Goal: Task Accomplishment & Management: Complete application form

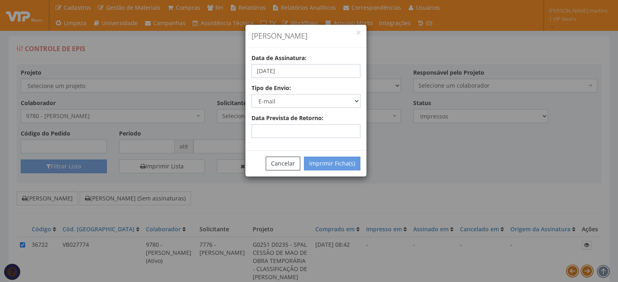
select select "2"
select select "email"
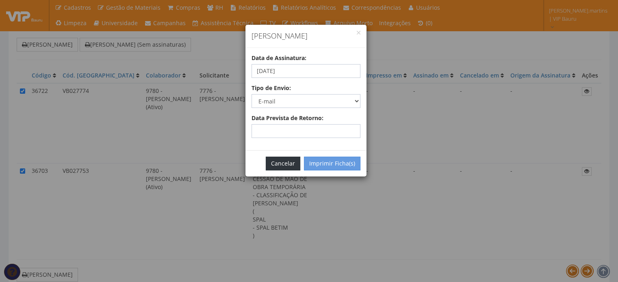
scroll to position [154, 0]
click at [286, 167] on button "Cancelar" at bounding box center [283, 164] width 35 height 14
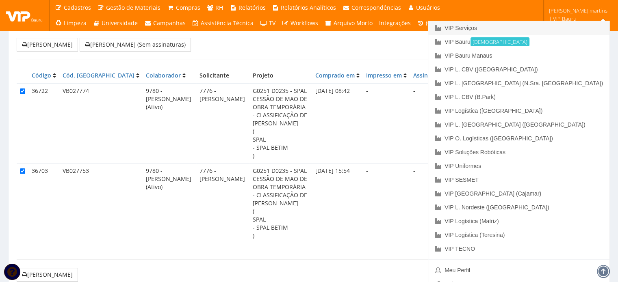
click at [552, 32] on link "VIP Serviços" at bounding box center [518, 28] width 181 height 14
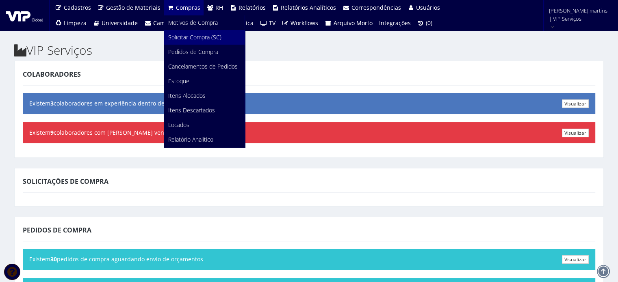
click at [189, 37] on span "Solicitar Compra (SC)" at bounding box center [194, 37] width 53 height 8
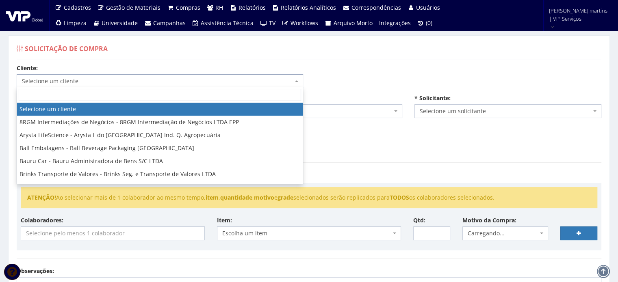
click at [178, 82] on span "Selecione um cliente" at bounding box center [157, 81] width 271 height 8
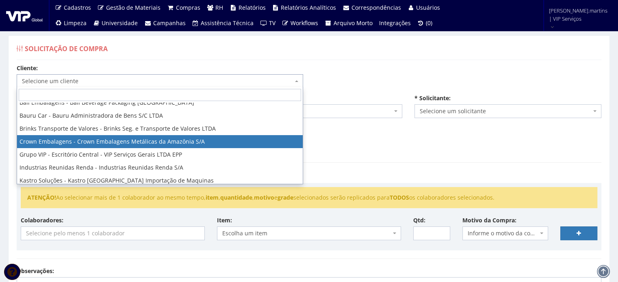
scroll to position [54, 0]
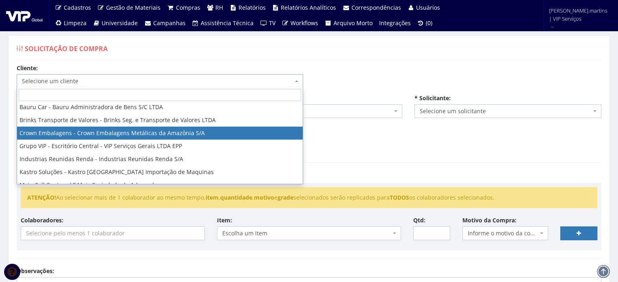
select select "6"
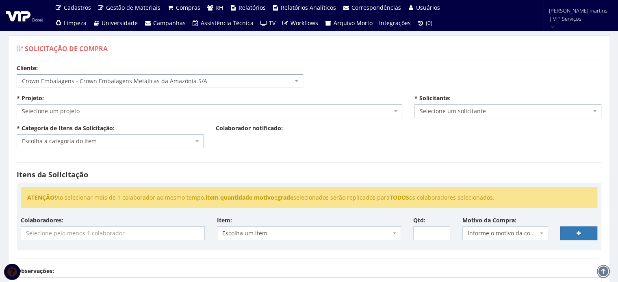
click at [156, 115] on span "Selecione um projeto" at bounding box center [207, 111] width 370 height 8
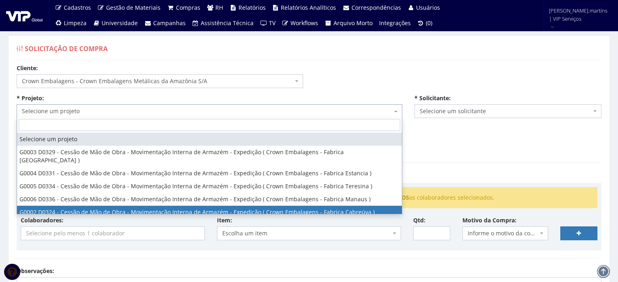
select select "2"
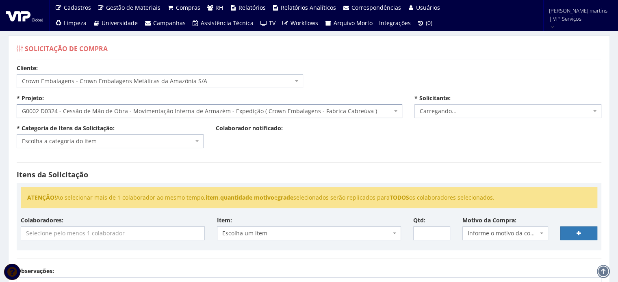
click at [130, 140] on span "Escolha a categoria do item" at bounding box center [107, 141] width 171 height 8
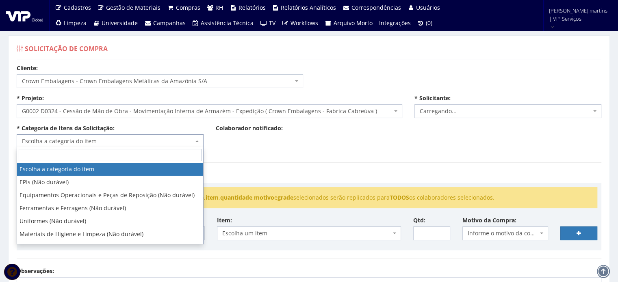
select select "2471"
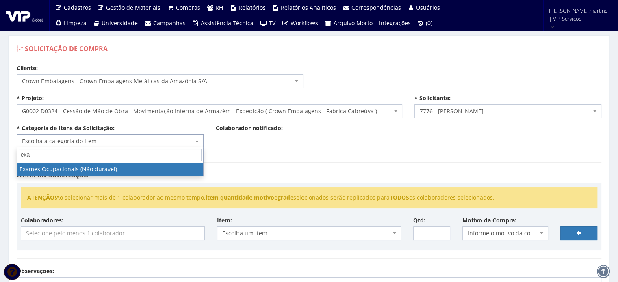
type input "exa"
select select "24"
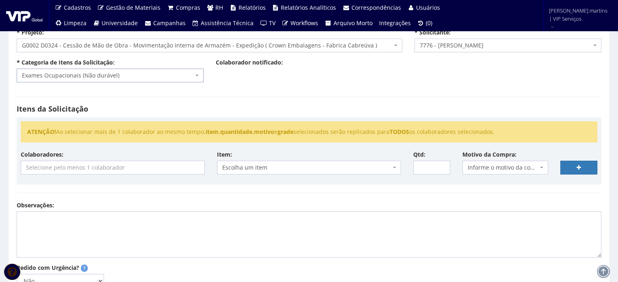
scroll to position [81, 0]
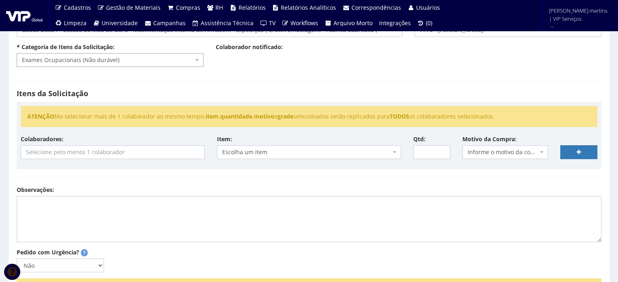
click at [100, 154] on input "search" at bounding box center [112, 152] width 183 height 13
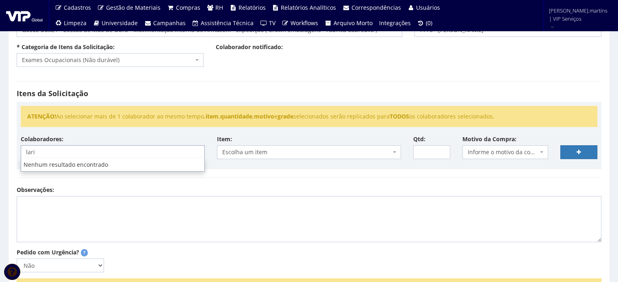
type input "lari"
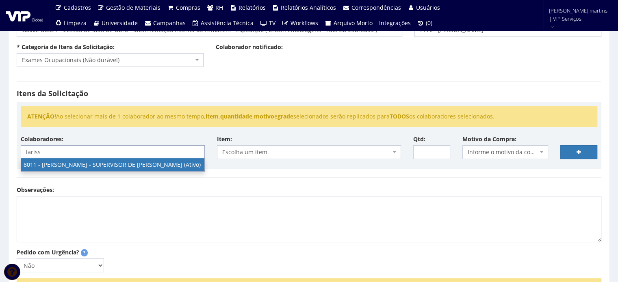
type input "lariss"
select select "3280"
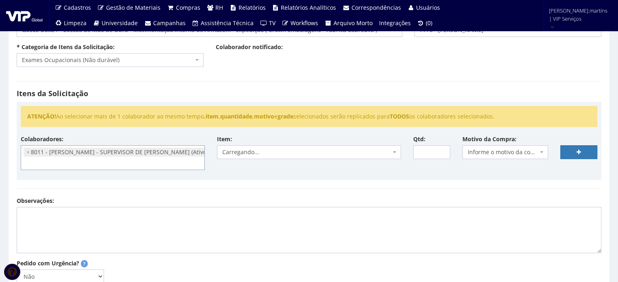
scroll to position [558, 0]
click at [509, 154] on span "Informe o motivo da compra" at bounding box center [503, 152] width 71 height 8
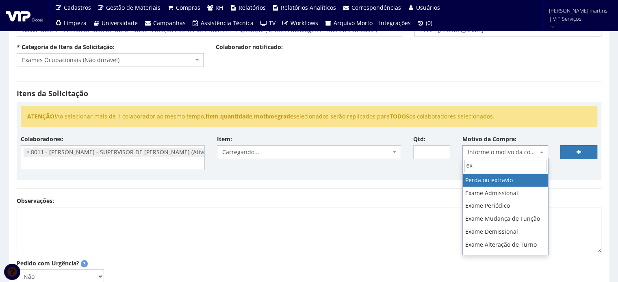
type input "exa"
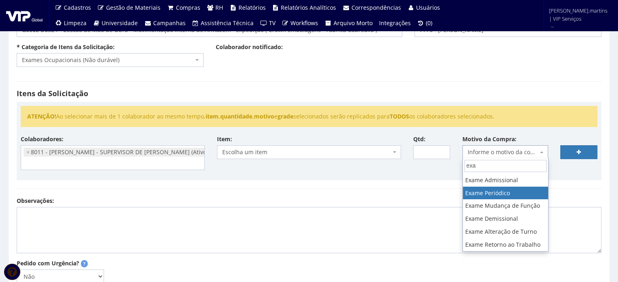
select select "18"
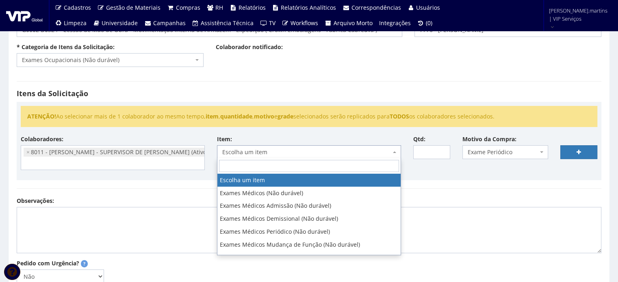
click at [388, 151] on span "Escolha um item" at bounding box center [306, 152] width 169 height 8
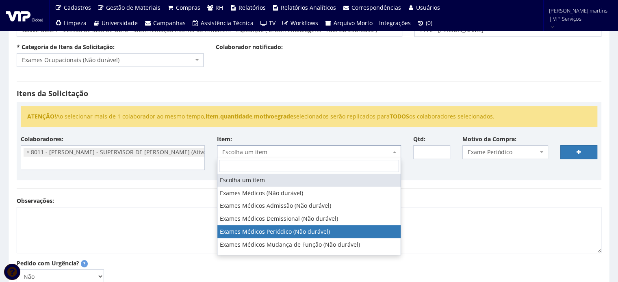
select select "489"
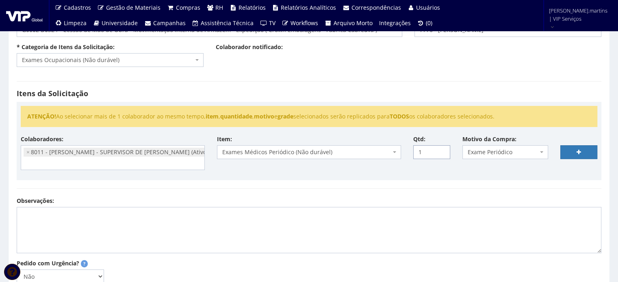
type input "1"
click at [440, 148] on input "1" at bounding box center [431, 152] width 37 height 14
click at [586, 148] on link at bounding box center [578, 152] width 37 height 14
select select
type input "0"
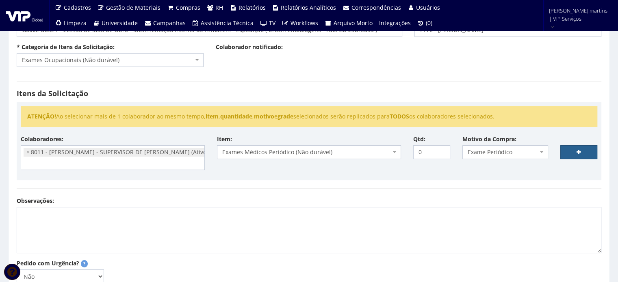
select select
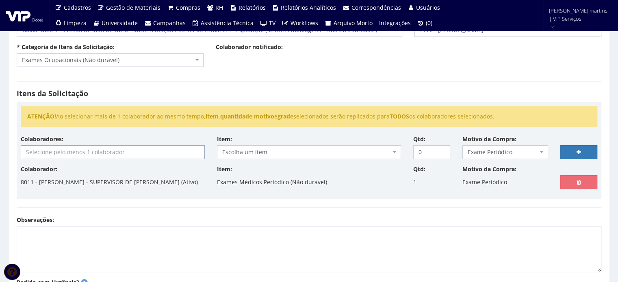
click at [145, 153] on input "search" at bounding box center [112, 152] width 183 height 13
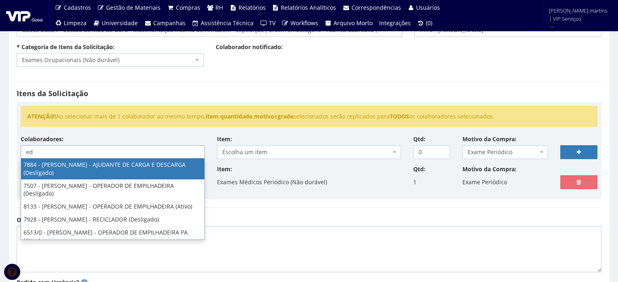
type input "e"
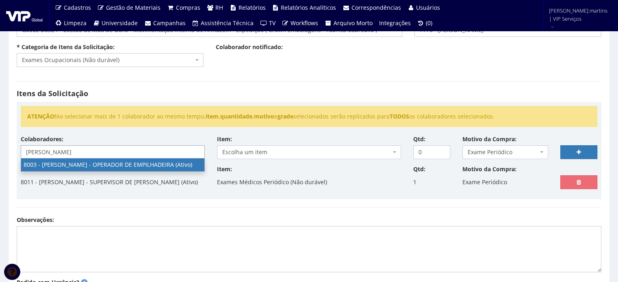
type input "jose wil"
select select "3643"
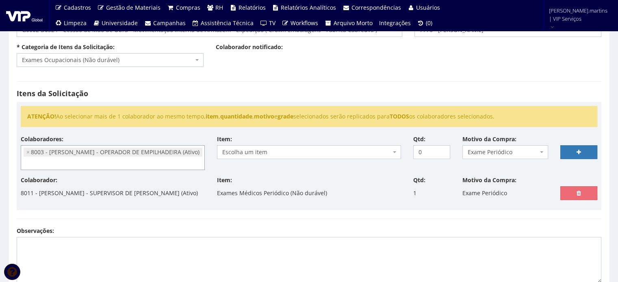
click at [316, 156] on span "Escolha um item" at bounding box center [306, 152] width 169 height 8
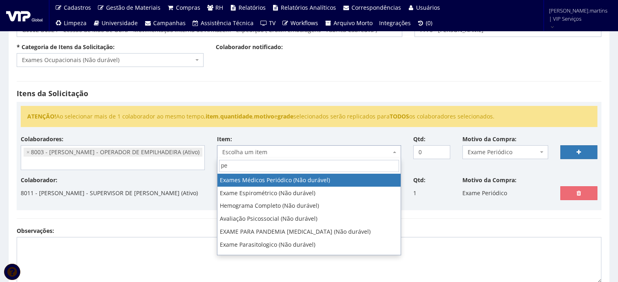
type input "per"
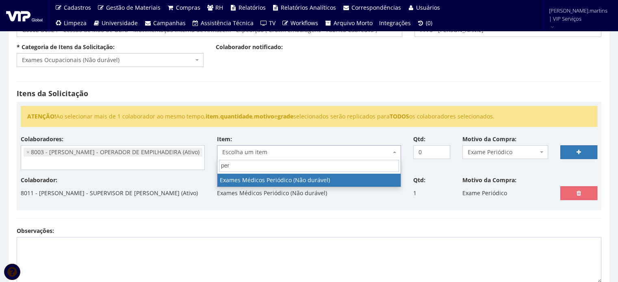
select select "489"
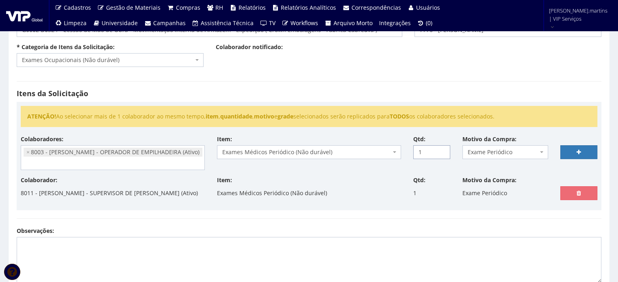
type input "1"
click at [441, 149] on input "1" at bounding box center [431, 152] width 37 height 14
click at [583, 152] on link at bounding box center [578, 152] width 37 height 14
select select
type input "0"
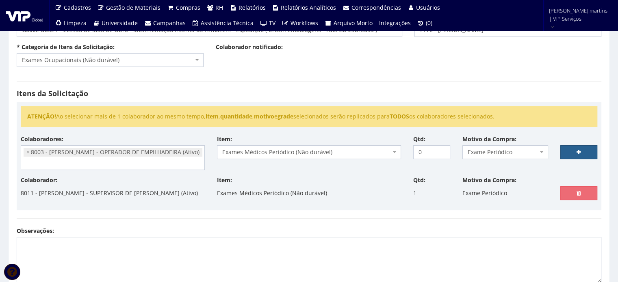
select select
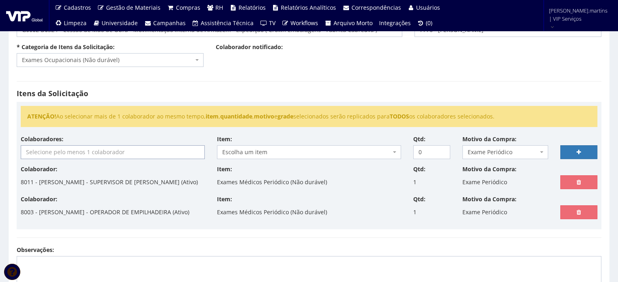
click at [89, 152] on input "search" at bounding box center [112, 152] width 183 height 13
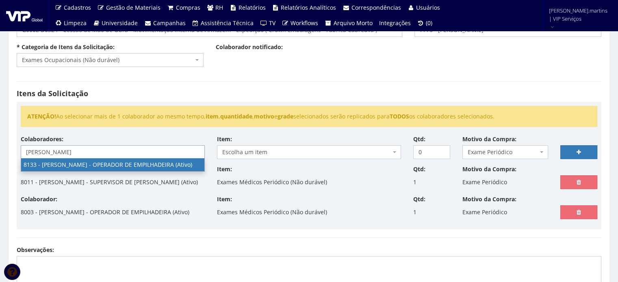
type input "marcos"
select select "3751"
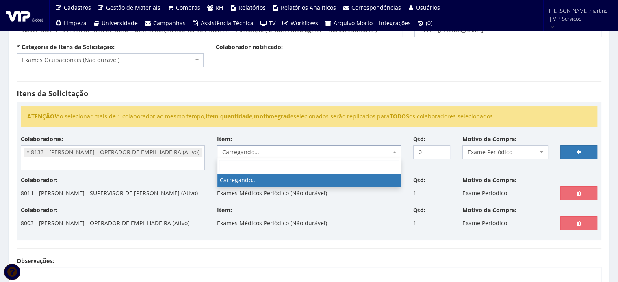
click at [318, 148] on span "Carregando..." at bounding box center [306, 152] width 169 height 8
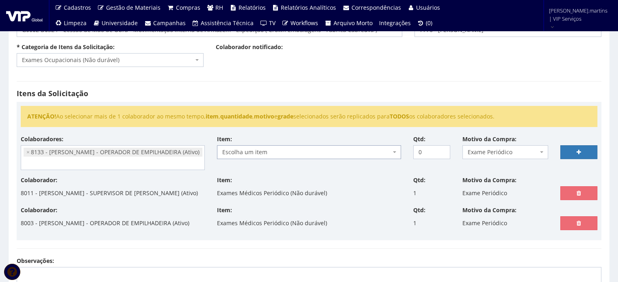
click at [318, 148] on span "Escolha um item" at bounding box center [306, 152] width 169 height 8
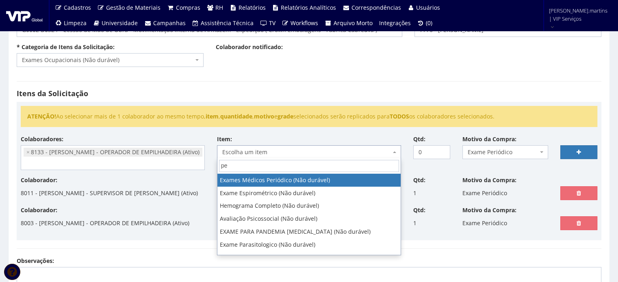
type input "per"
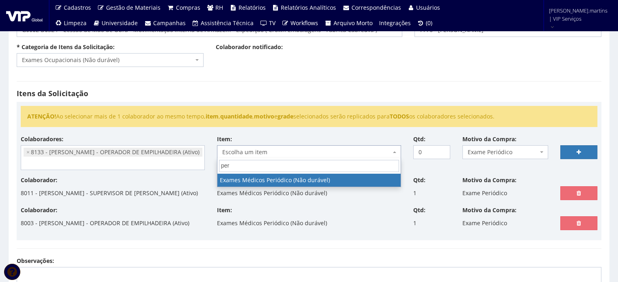
select select "489"
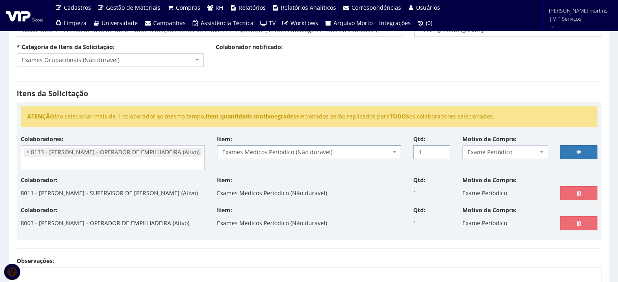
type input "1"
click at [441, 148] on input "1" at bounding box center [431, 152] width 37 height 14
click at [582, 151] on link at bounding box center [578, 152] width 37 height 14
select select
type input "0"
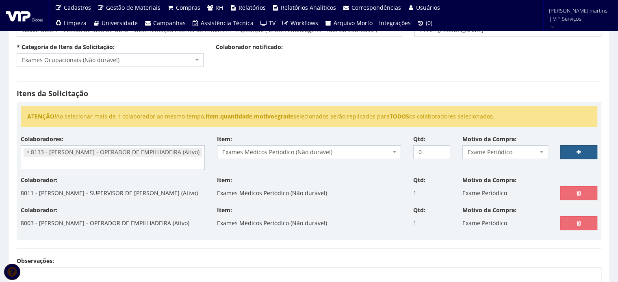
select select
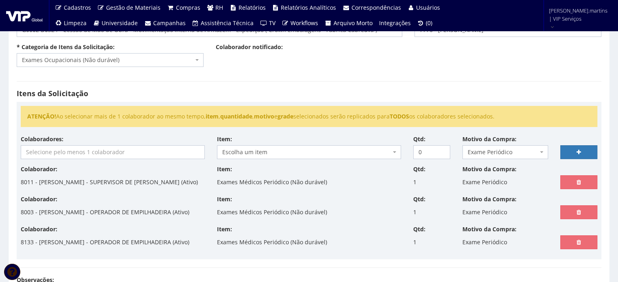
click at [71, 152] on input "search" at bounding box center [112, 152] width 183 height 13
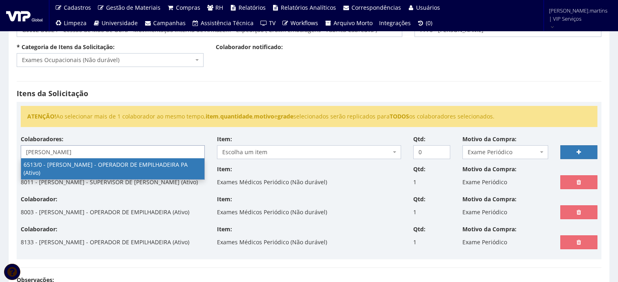
type input "robson m"
select select "99"
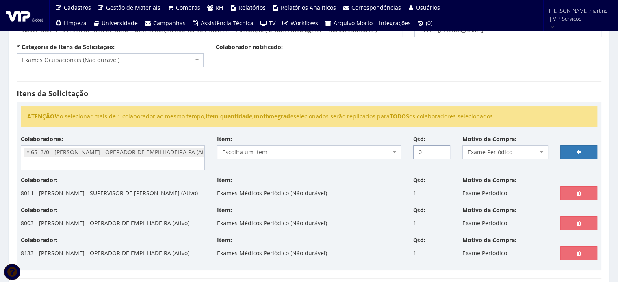
click at [443, 147] on input "0" at bounding box center [431, 152] width 37 height 14
click at [363, 152] on span "Escolha um item" at bounding box center [306, 152] width 169 height 8
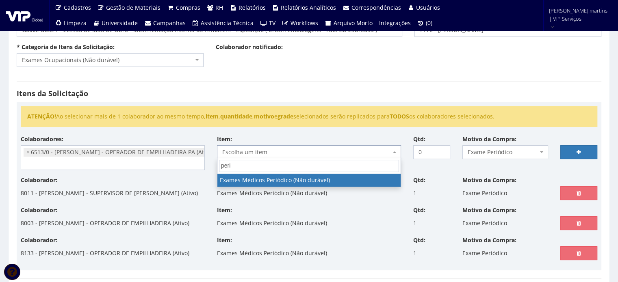
type input "perio"
select select "489"
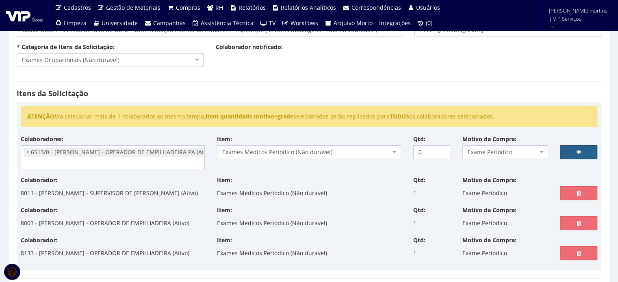
click at [570, 152] on link at bounding box center [578, 152] width 37 height 14
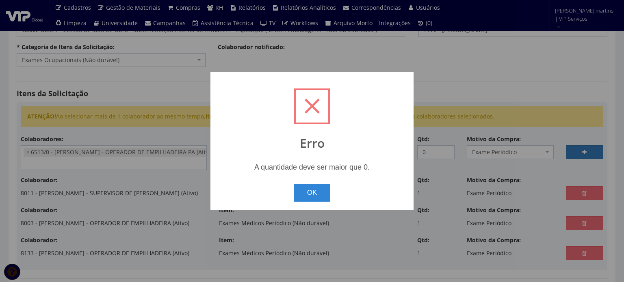
click at [488, 126] on div "? ! i Erro A quantidade deve ser maior que 0. OK Cancel ×" at bounding box center [312, 141] width 624 height 282
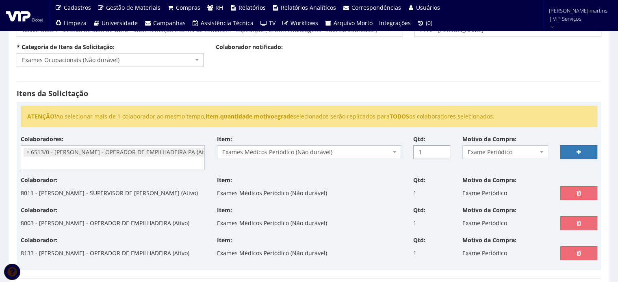
type input "1"
click at [440, 150] on input "1" at bounding box center [431, 152] width 37 height 14
click at [590, 148] on link at bounding box center [578, 152] width 37 height 14
select select
type input "0"
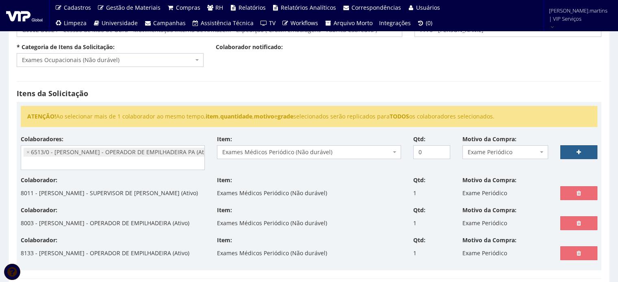
select select
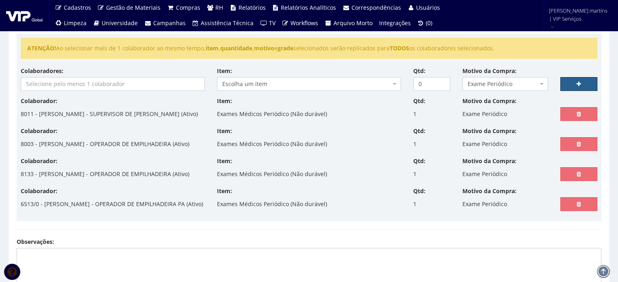
scroll to position [163, 0]
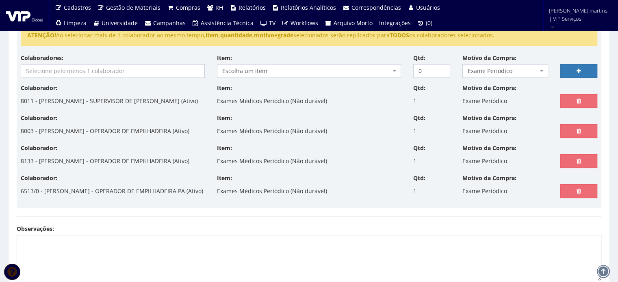
click at [85, 63] on div "Colaboradores: 7528 - ADJAMES FERREIRA PINTO - RECICLADOR (Desligado) 8155 - AD…" at bounding box center [113, 66] width 196 height 24
click at [88, 72] on input "search" at bounding box center [112, 71] width 183 height 13
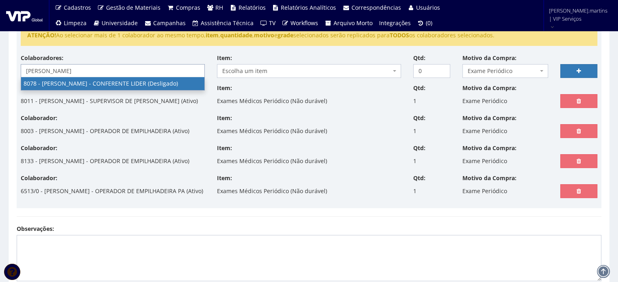
type input "rafael"
select select "3405"
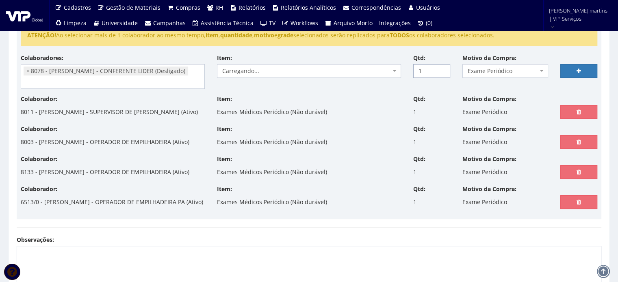
type input "1"
click at [440, 68] on input "1" at bounding box center [431, 71] width 37 height 14
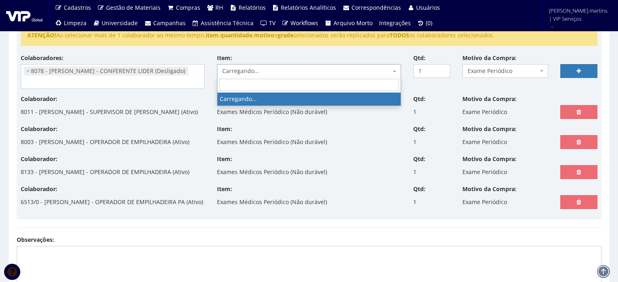
click at [384, 71] on span "Carregando..." at bounding box center [306, 71] width 169 height 8
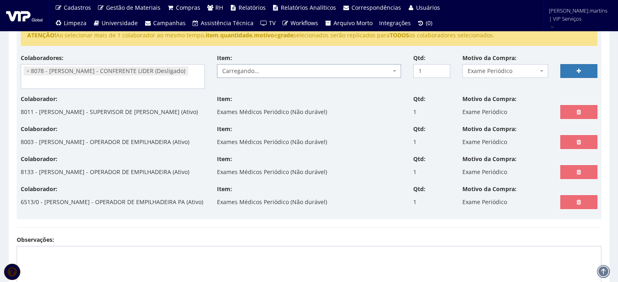
click at [384, 71] on span "Carregando..." at bounding box center [306, 71] width 169 height 8
click at [384, 71] on span "Escolha um item" at bounding box center [306, 71] width 169 height 8
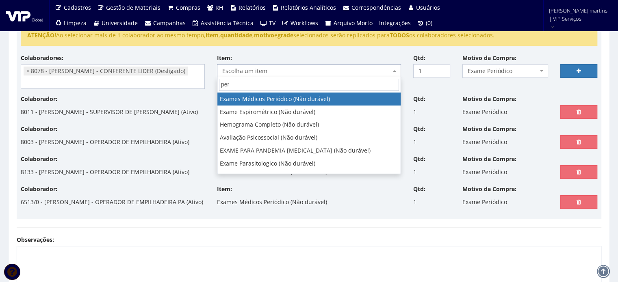
type input "peri"
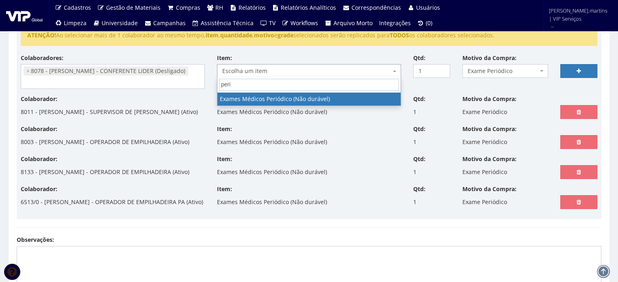
select select "489"
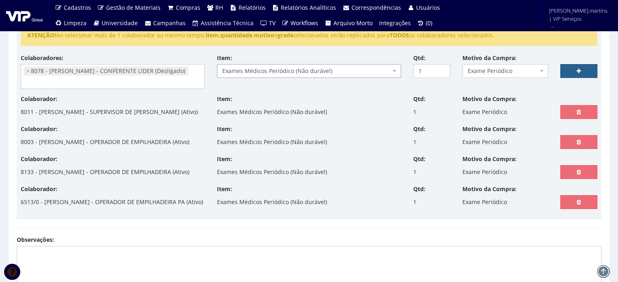
click at [577, 71] on icon at bounding box center [579, 71] width 4 height 6
select select
type input "0"
select select
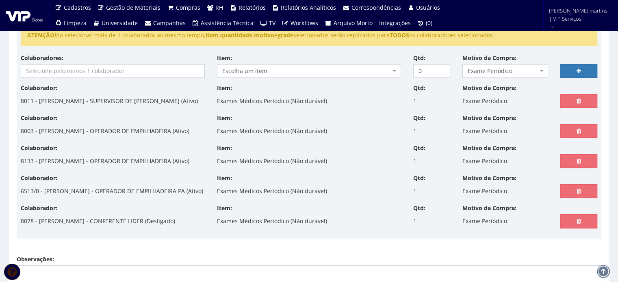
click at [87, 71] on input "search" at bounding box center [112, 71] width 183 height 13
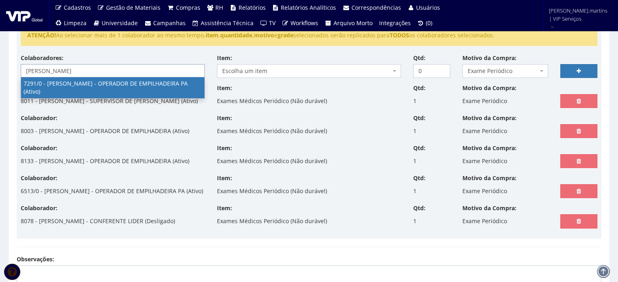
type input "wagner"
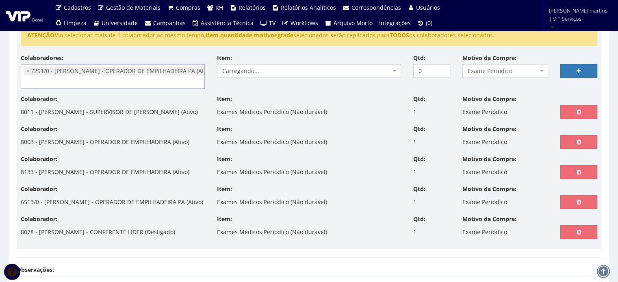
select select "808"
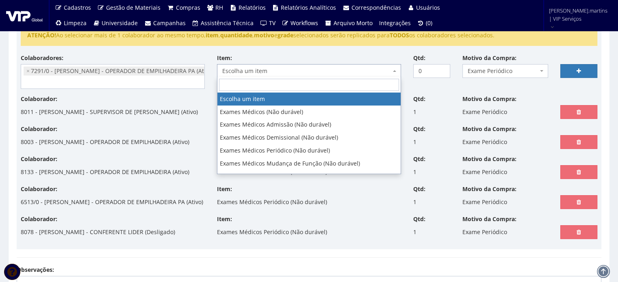
click at [256, 72] on span "Escolha um item" at bounding box center [306, 71] width 169 height 8
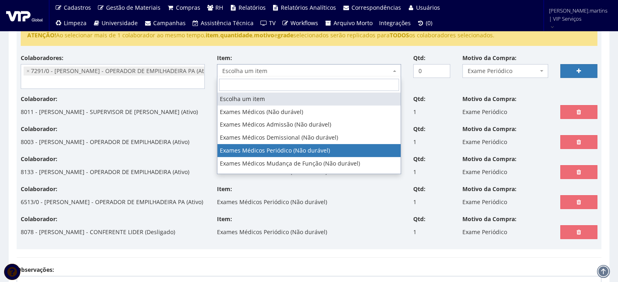
select select "489"
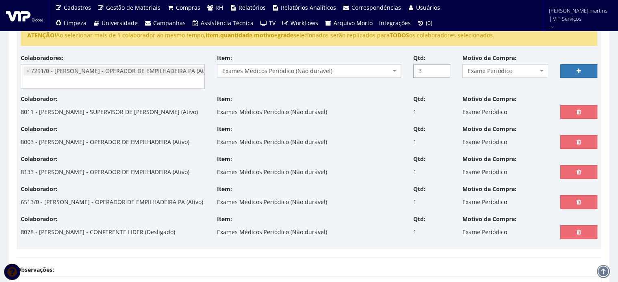
type input "3"
click at [442, 68] on input "3" at bounding box center [431, 71] width 37 height 14
click at [577, 68] on icon at bounding box center [579, 71] width 4 height 6
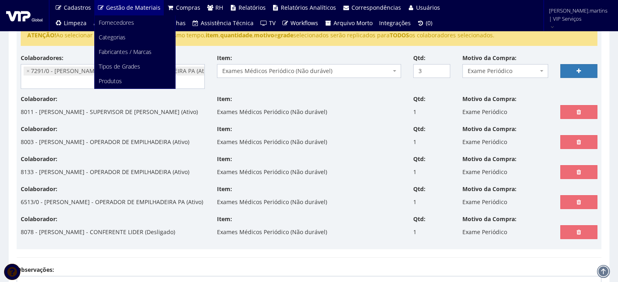
select select
type input "0"
select select
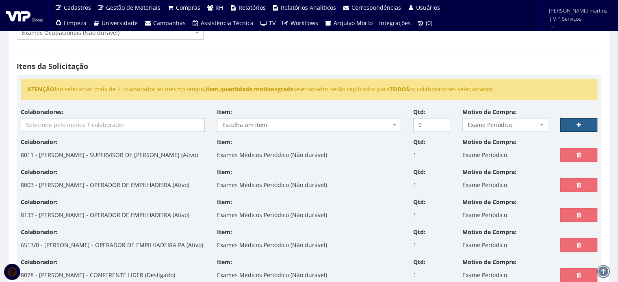
scroll to position [108, 0]
click at [74, 124] on input "search" at bounding box center [112, 125] width 183 height 13
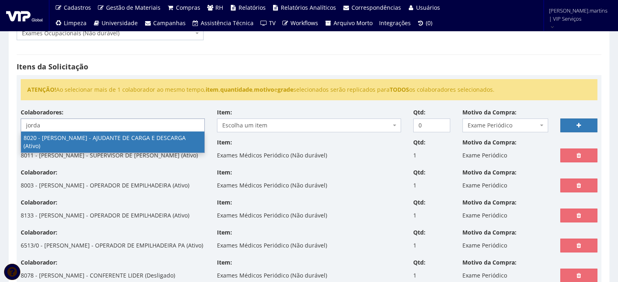
type input "jorda"
select select "3343"
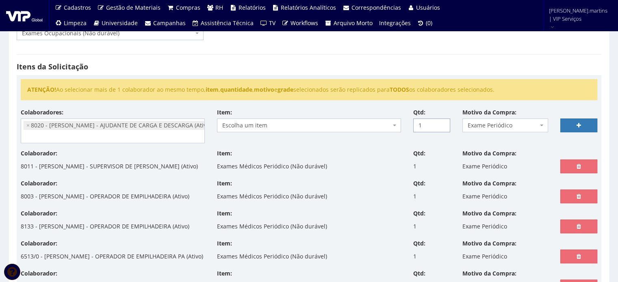
type input "1"
click at [442, 122] on input "1" at bounding box center [431, 126] width 37 height 14
click at [385, 124] on span "Escolha um item" at bounding box center [306, 125] width 169 height 8
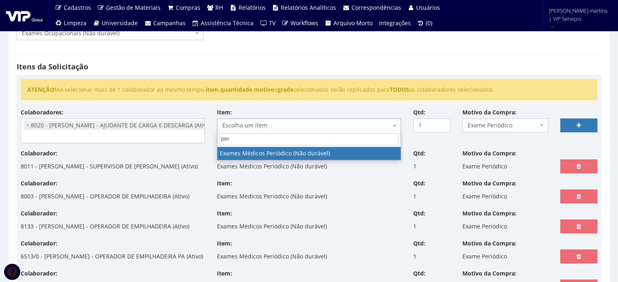
type input "peri"
select select "489"
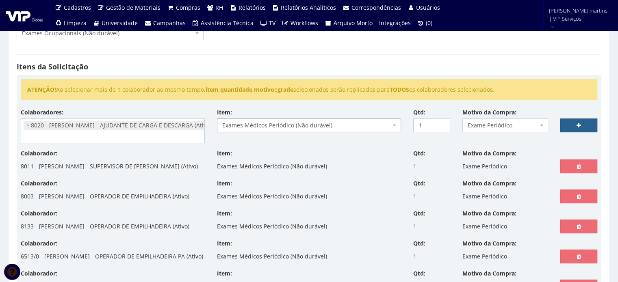
click at [576, 130] on link at bounding box center [578, 126] width 37 height 14
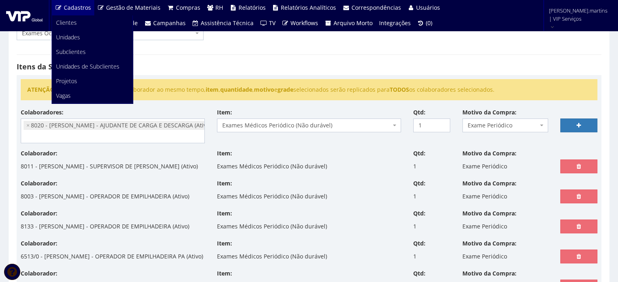
select select
type input "0"
select select
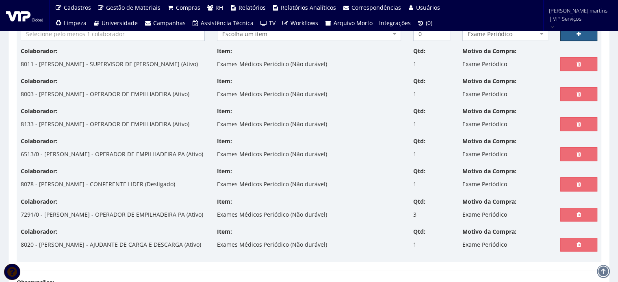
scroll to position [189, 0]
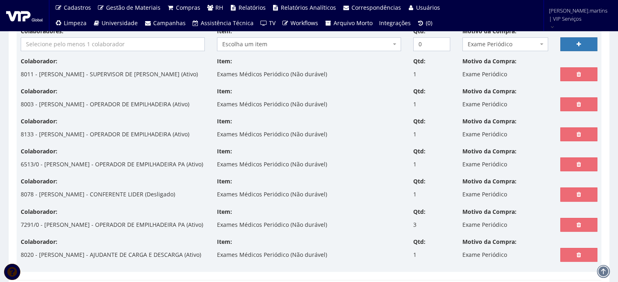
click at [73, 46] on input "search" at bounding box center [112, 44] width 183 height 13
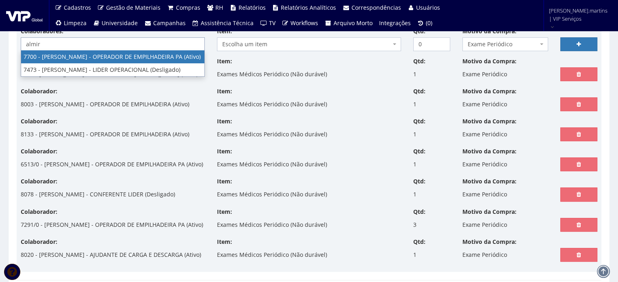
type input "almir"
select select "2176"
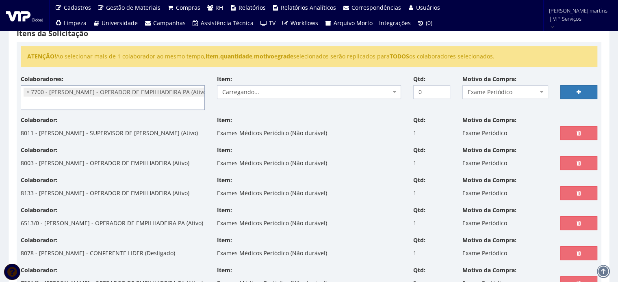
scroll to position [135, 0]
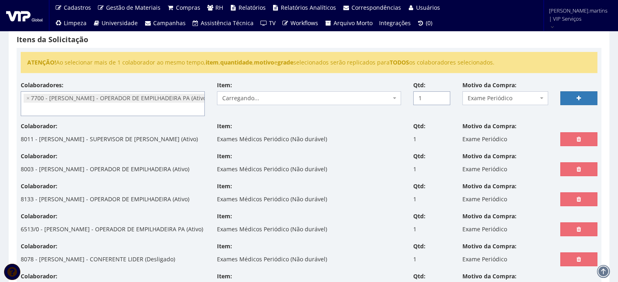
type input "1"
click at [442, 95] on input "1" at bounding box center [431, 98] width 37 height 14
click at [388, 99] on span "Carregando..." at bounding box center [306, 98] width 169 height 8
click at [388, 99] on span "Escolha um item" at bounding box center [306, 98] width 169 height 8
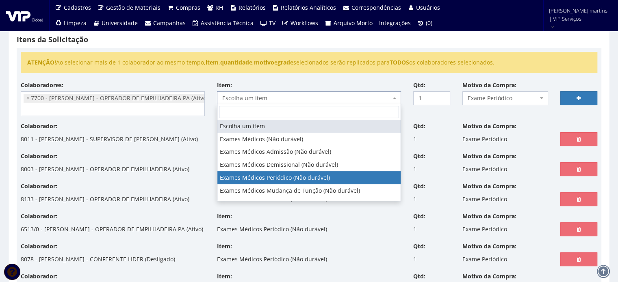
select select "489"
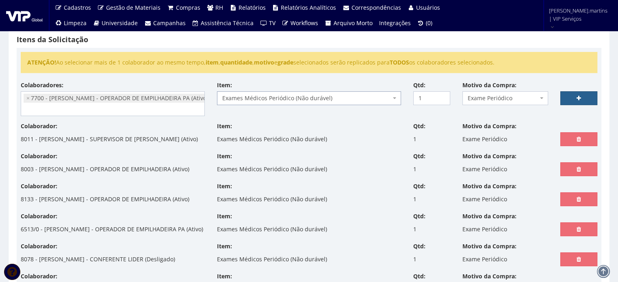
click at [566, 102] on link at bounding box center [578, 98] width 37 height 14
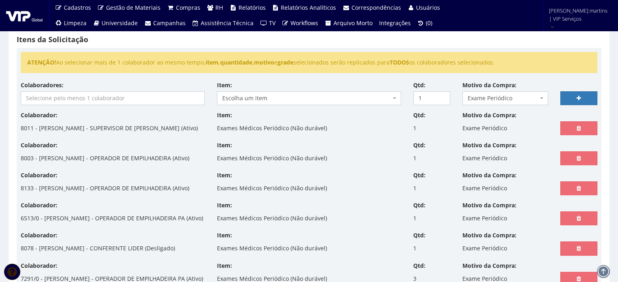
select select
type input "0"
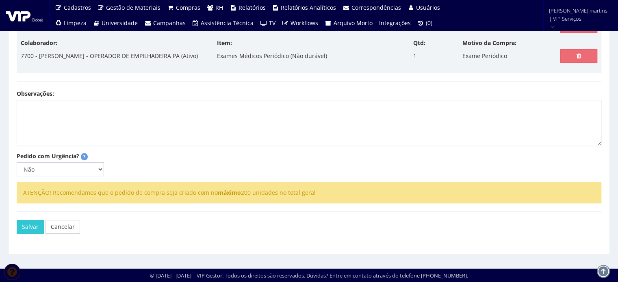
scroll to position [481, 0]
drag, startPoint x: 76, startPoint y: 170, endPoint x: 79, endPoint y: 176, distance: 6.8
click at [76, 170] on select "Não Sim" at bounding box center [60, 170] width 87 height 14
select select "1"
click at [17, 163] on select "Não Sim" at bounding box center [60, 170] width 87 height 14
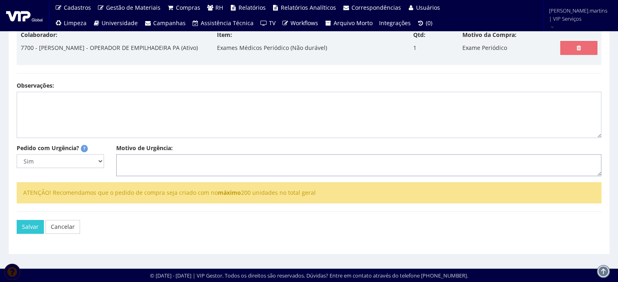
click at [144, 175] on textarea "Motivo de Urgência:" at bounding box center [358, 165] width 485 height 22
type textarea "Exames Periodicos conforme relatório enviado por e-mail."
click at [35, 234] on button "Salvar" at bounding box center [30, 227] width 27 height 14
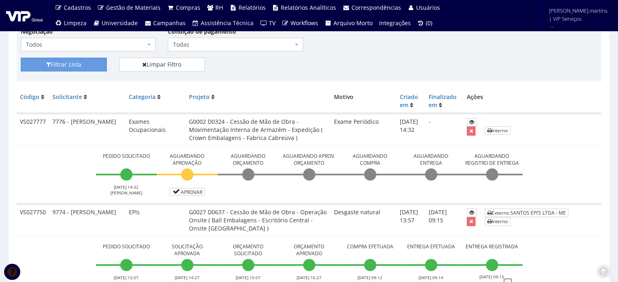
scroll to position [189, 0]
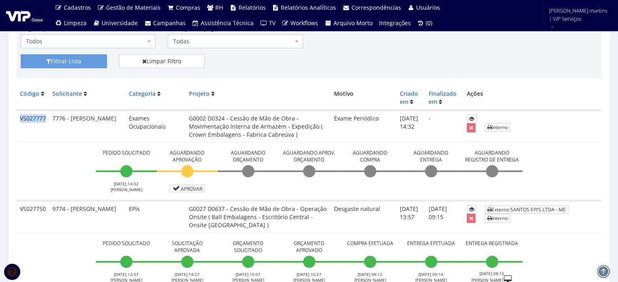
drag, startPoint x: 18, startPoint y: 118, endPoint x: 47, endPoint y: 120, distance: 29.3
click at [47, 120] on td "VS027777" at bounding box center [33, 127] width 33 height 32
copy td "VS027777"
click at [197, 189] on link "Aprovar" at bounding box center [187, 189] width 36 height 8
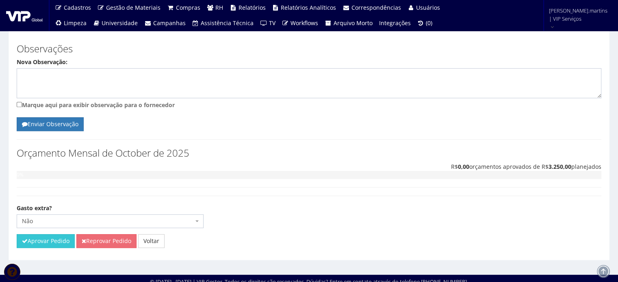
scroll to position [510, 0]
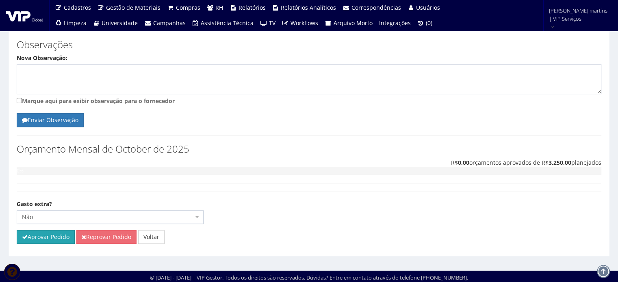
click at [52, 237] on button "Aprovar Pedido" at bounding box center [46, 237] width 58 height 14
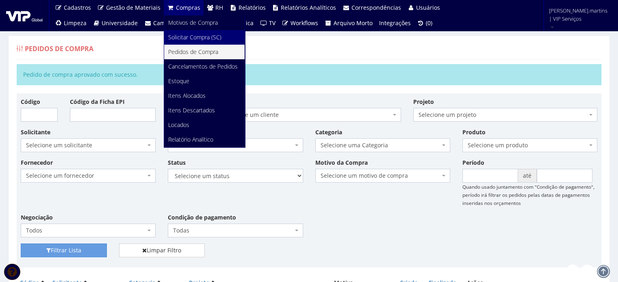
click at [193, 32] on link "Solicitar Compra (SC)" at bounding box center [204, 37] width 80 height 15
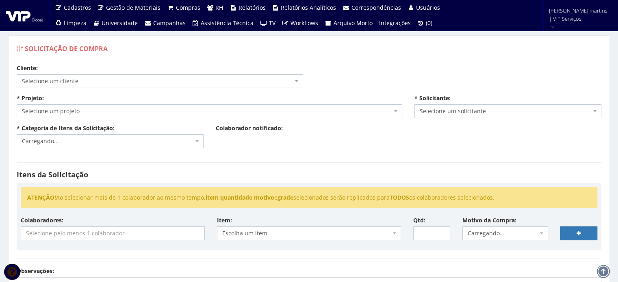
click at [169, 81] on span "Selecione um cliente" at bounding box center [157, 81] width 271 height 8
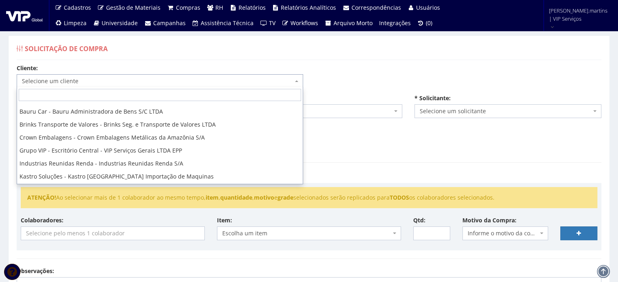
scroll to position [54, 0]
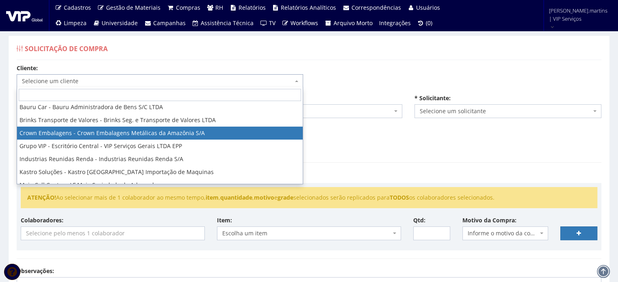
select select "6"
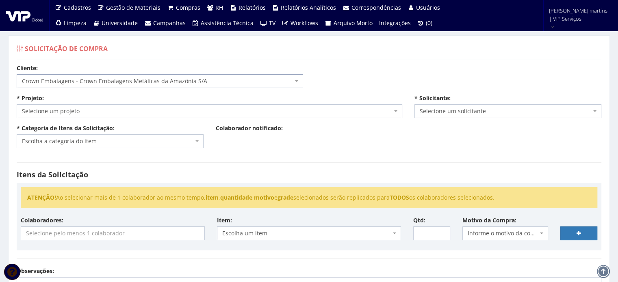
click at [176, 114] on span "Selecione um projeto" at bounding box center [207, 111] width 370 height 8
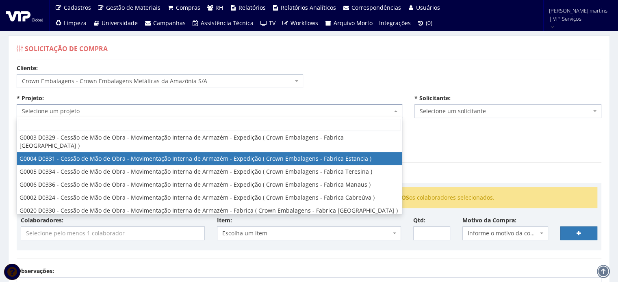
scroll to position [27, 0]
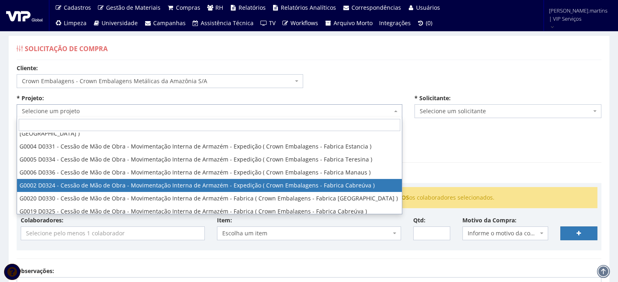
select select "2"
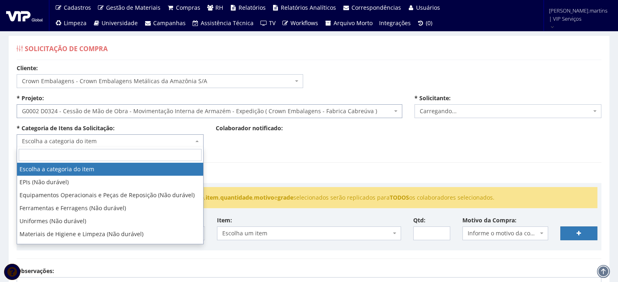
click at [142, 140] on span "Escolha a categoria do item" at bounding box center [107, 141] width 171 height 8
select select "2471"
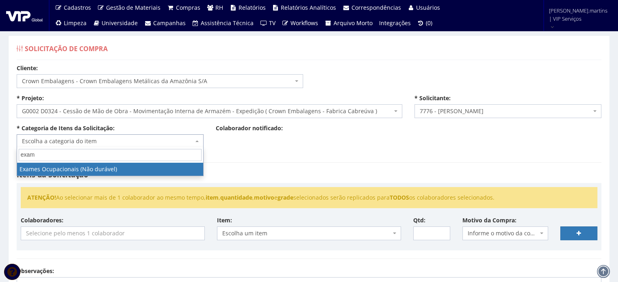
type input "exame"
select select "24"
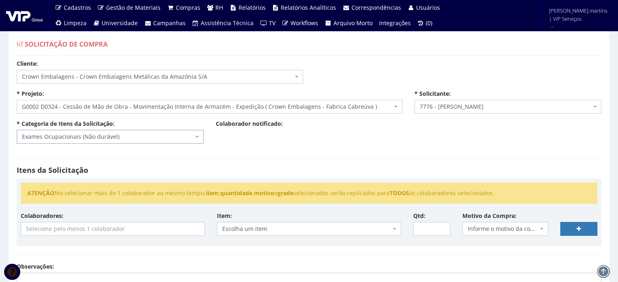
scroll to position [108, 0]
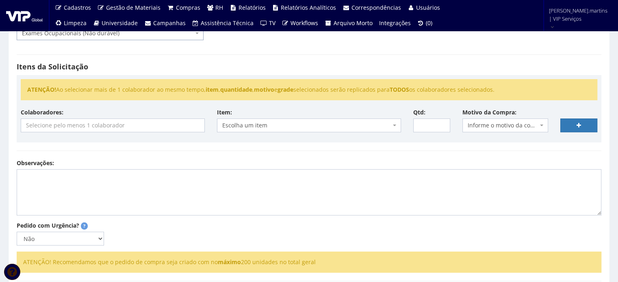
click at [90, 122] on input "search" at bounding box center [112, 125] width 183 height 13
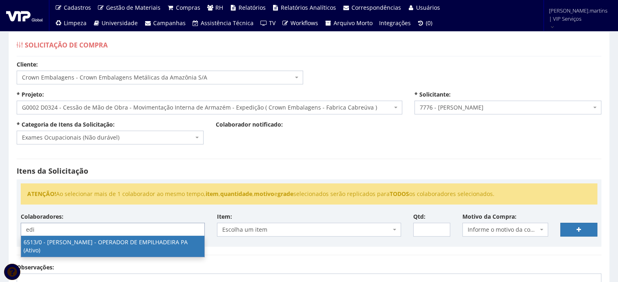
scroll to position [0, 0]
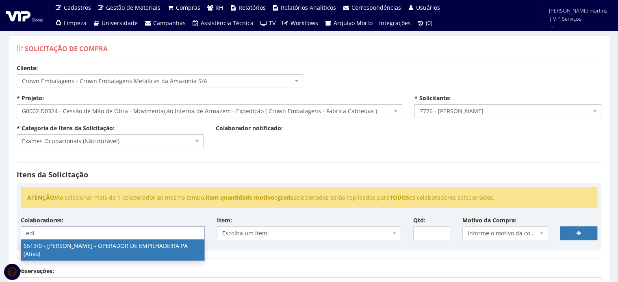
type input "edi"
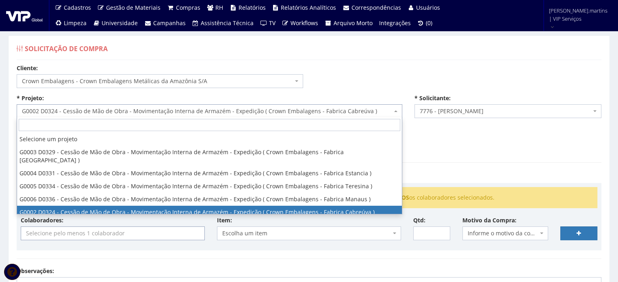
click at [106, 111] on span "G0002 D0324 - Cessão de Mão de Obra - Movimentação Interna de Armazém - Expediç…" at bounding box center [207, 111] width 370 height 8
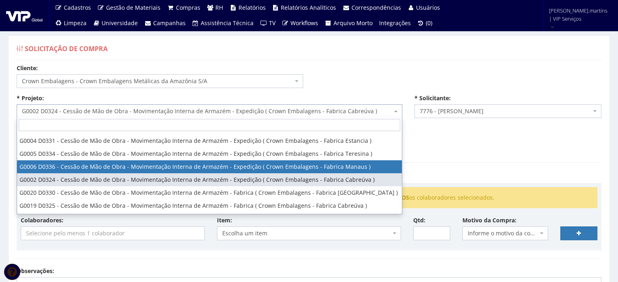
scroll to position [49, 0]
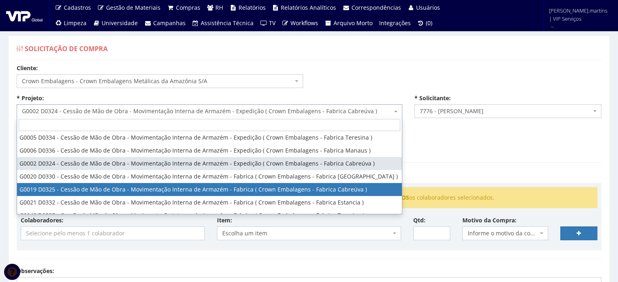
select select "19"
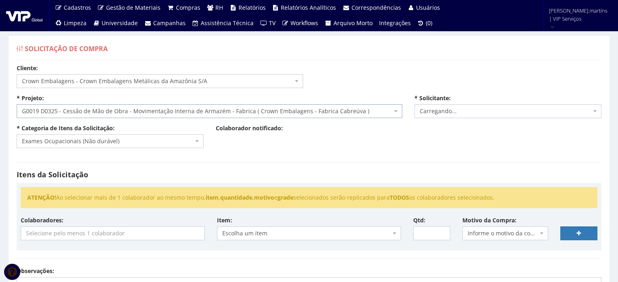
click at [160, 234] on input "search" at bounding box center [112, 233] width 183 height 13
select select "2471"
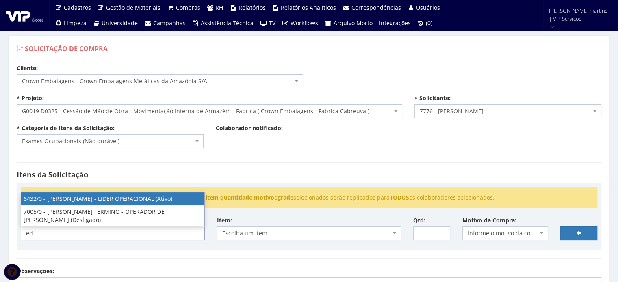
type input "ed"
select select "65"
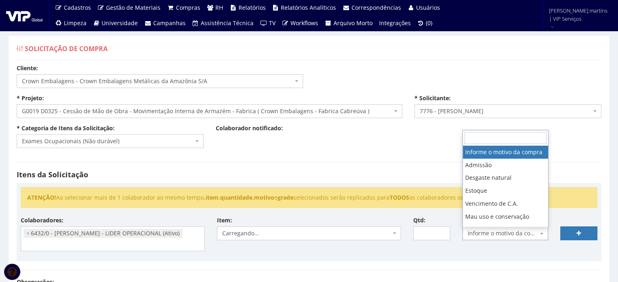
click at [491, 232] on span "Informe o motivo da compra" at bounding box center [503, 234] width 71 height 8
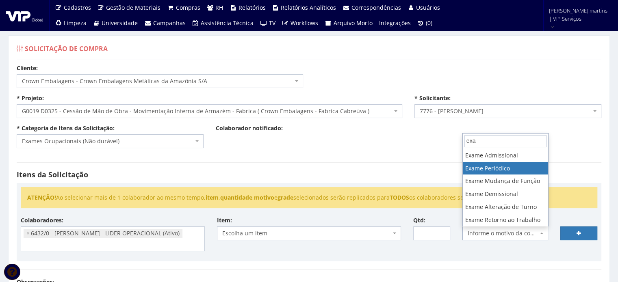
type input "exa"
select select "18"
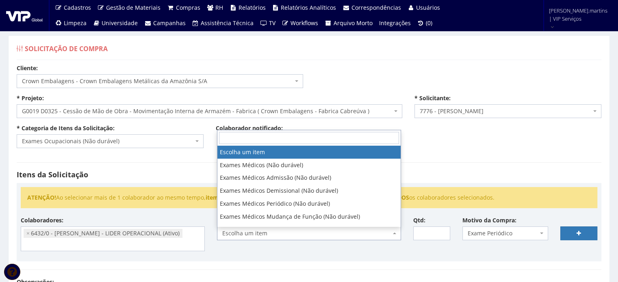
click at [356, 232] on span "Escolha um item" at bounding box center [306, 234] width 169 height 8
type input "pe"
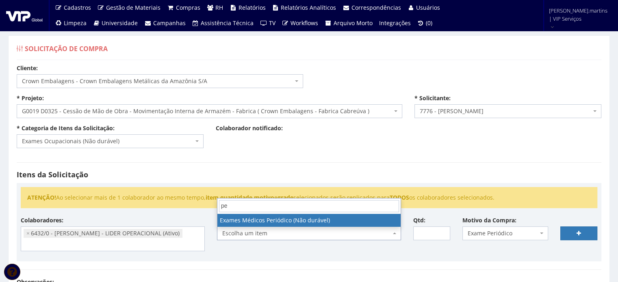
select select "489"
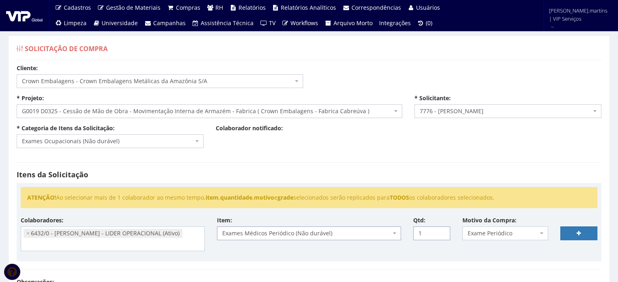
type input "1"
click at [442, 232] on input "1" at bounding box center [431, 234] width 37 height 14
click at [571, 234] on link at bounding box center [578, 234] width 37 height 14
select select
type input "0"
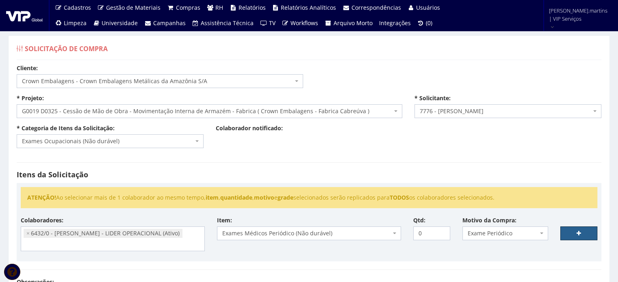
select select
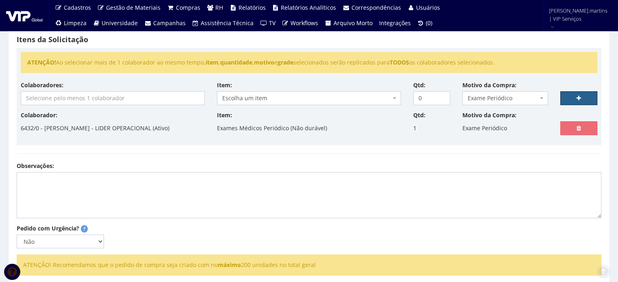
scroll to position [189, 0]
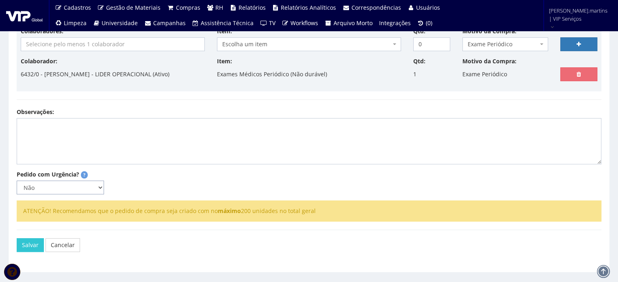
click at [94, 187] on select "Não Sim" at bounding box center [60, 188] width 87 height 14
select select "1"
click at [17, 181] on select "Não Sim" at bounding box center [60, 188] width 87 height 14
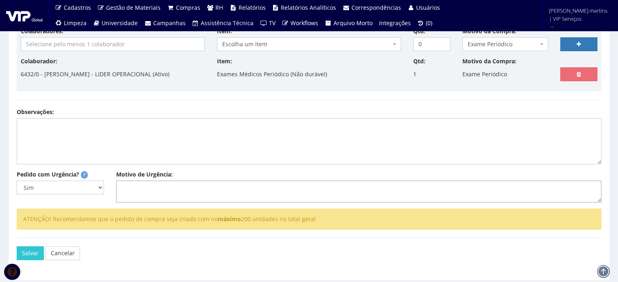
click at [148, 186] on textarea "Motivo de Urgência:" at bounding box center [358, 192] width 485 height 22
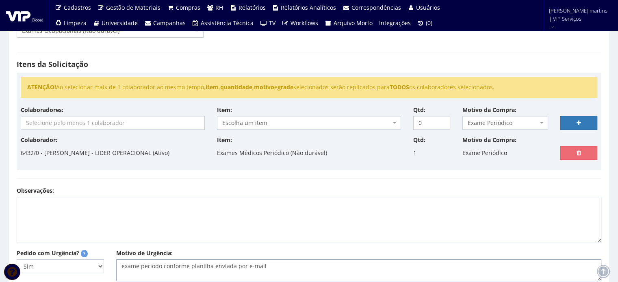
scroll to position [214, 0]
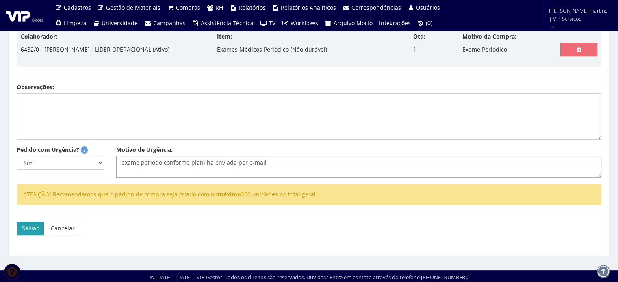
type textarea "exame periodo conforme planilha enviada por e-mail"
click at [28, 230] on button "Salvar" at bounding box center [30, 229] width 27 height 14
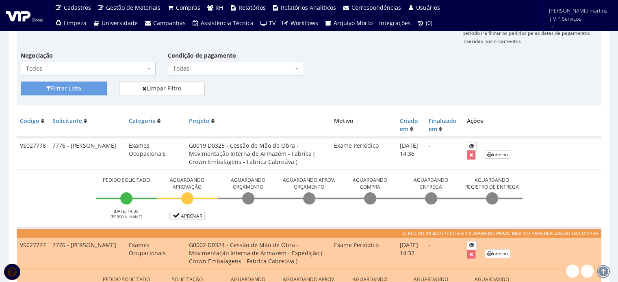
scroll to position [189, 0]
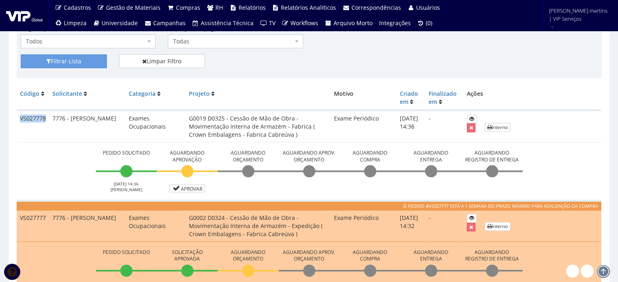
drag, startPoint x: 18, startPoint y: 118, endPoint x: 48, endPoint y: 119, distance: 29.7
click at [48, 119] on td "VS027778" at bounding box center [33, 127] width 33 height 32
copy td "VS027778"
click at [182, 190] on link "Aprovar" at bounding box center [187, 189] width 36 height 8
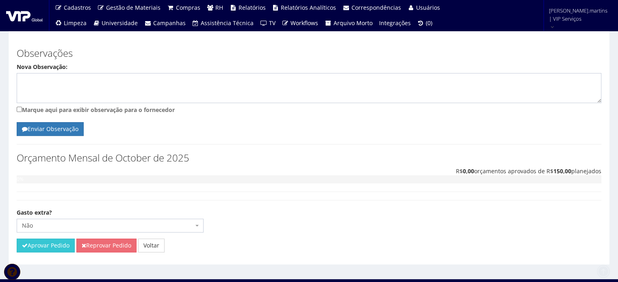
scroll to position [234, 0]
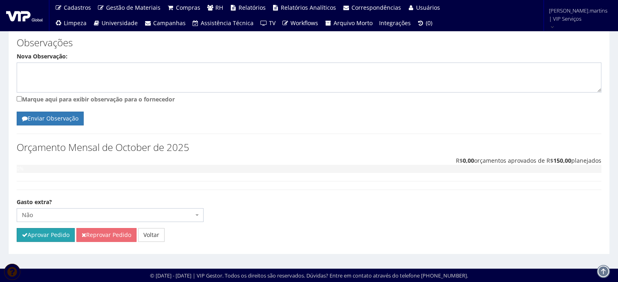
click at [37, 239] on button "Aprovar Pedido" at bounding box center [46, 235] width 58 height 14
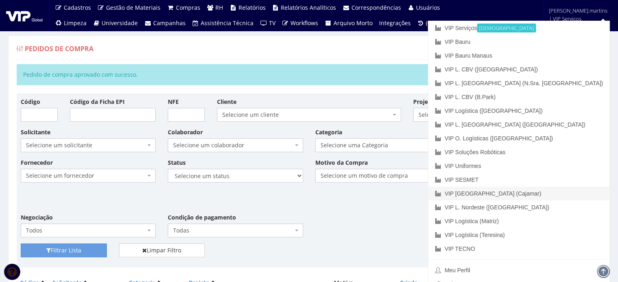
click at [574, 191] on link "VIP [GEOGRAPHIC_DATA] (Cajamar)" at bounding box center [518, 194] width 181 height 14
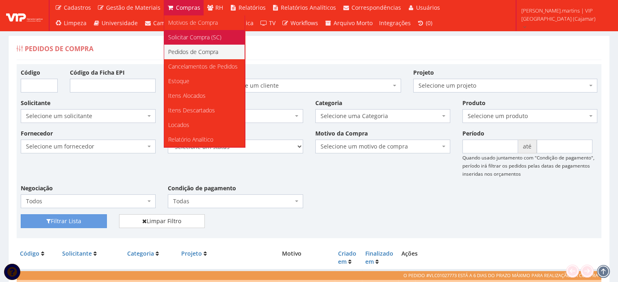
click at [182, 39] on span "Solicitar Compra (SC)" at bounding box center [194, 37] width 53 height 8
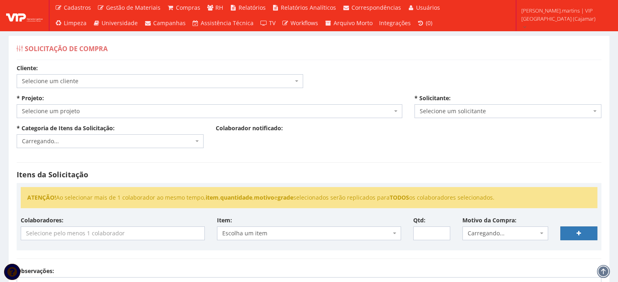
click at [164, 80] on span "Selecione um cliente" at bounding box center [157, 81] width 271 height 8
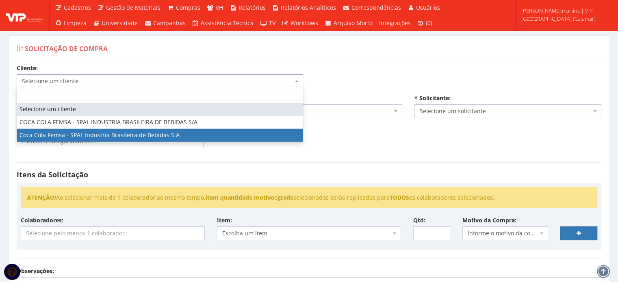
select select "51"
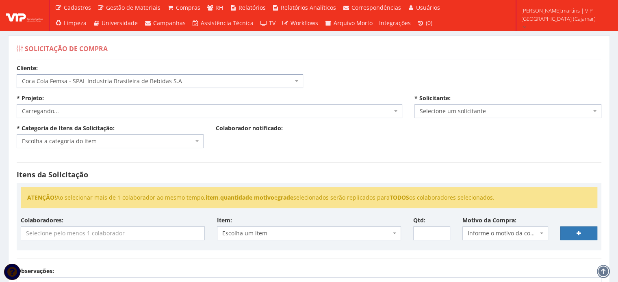
click at [117, 117] on span "Carregando..." at bounding box center [210, 111] width 386 height 14
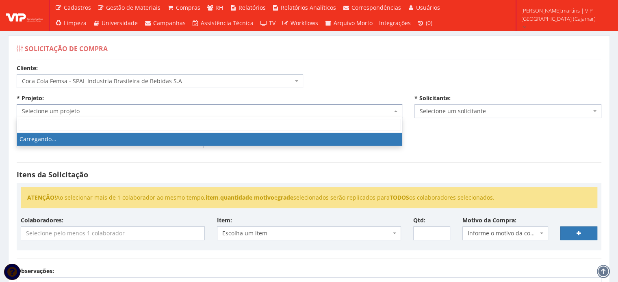
click at [117, 116] on span "Selecione um projeto" at bounding box center [210, 111] width 386 height 14
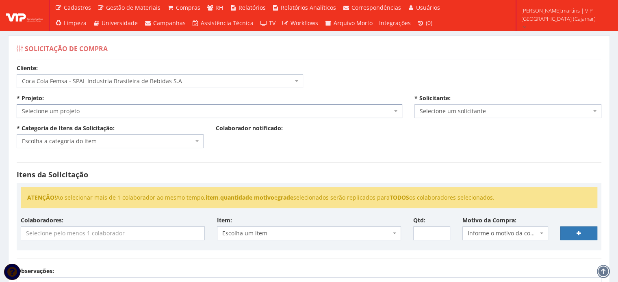
click at [117, 116] on span "Selecione um projeto" at bounding box center [210, 111] width 386 height 14
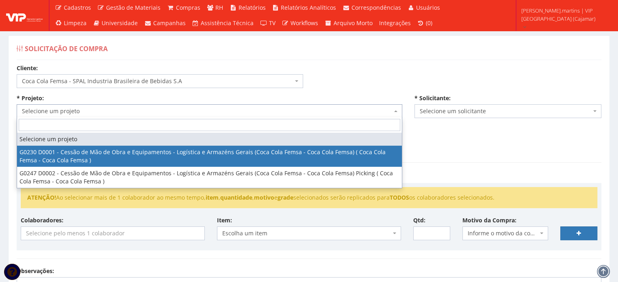
select select "230"
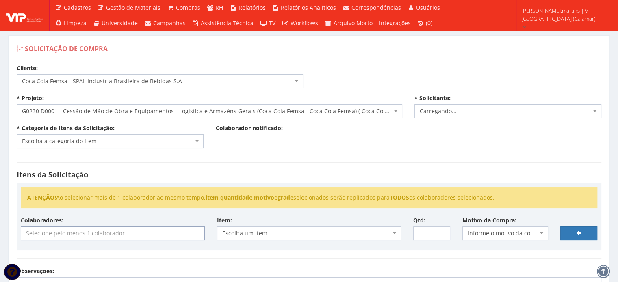
click at [87, 234] on input "search" at bounding box center [112, 233] width 183 height 13
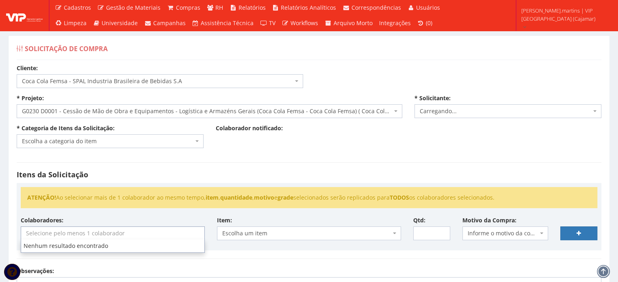
select select "2471"
type input "dio"
click at [134, 189] on ul "ATENÇÃO! Ao selecionar mais de 1 colaborador ao mesmo tempo, item , quantidade …" at bounding box center [309, 197] width 577 height 21
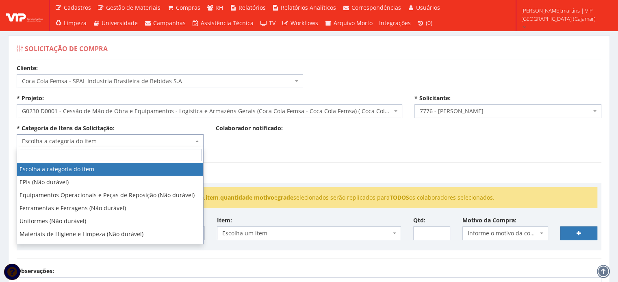
click at [107, 137] on span "Escolha a categoria do item" at bounding box center [107, 141] width 171 height 8
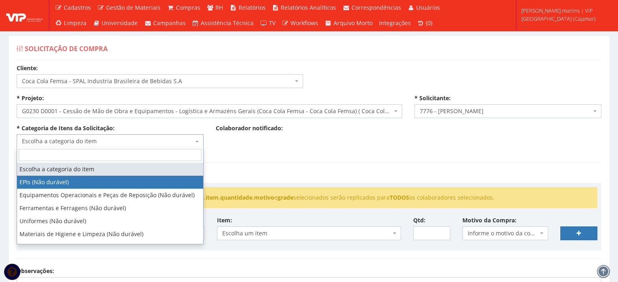
select select "1"
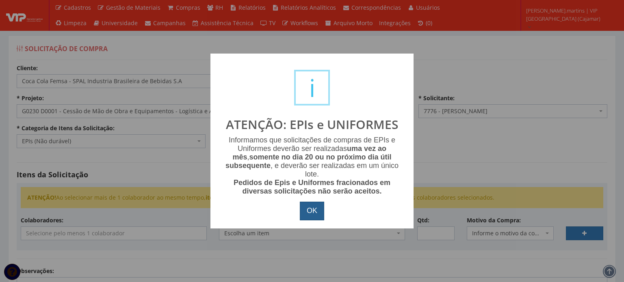
click at [315, 215] on button "OK" at bounding box center [312, 211] width 24 height 19
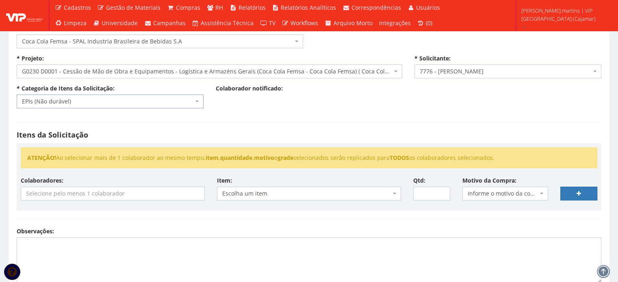
scroll to position [81, 0]
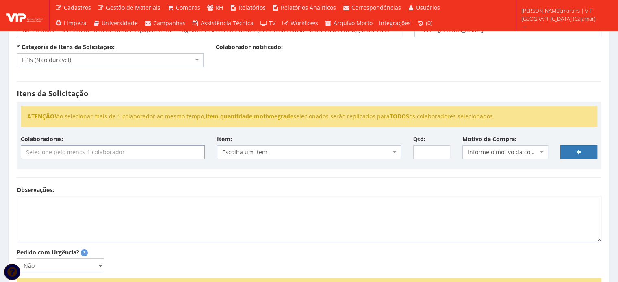
click at [114, 147] on input "search" at bounding box center [112, 152] width 183 height 13
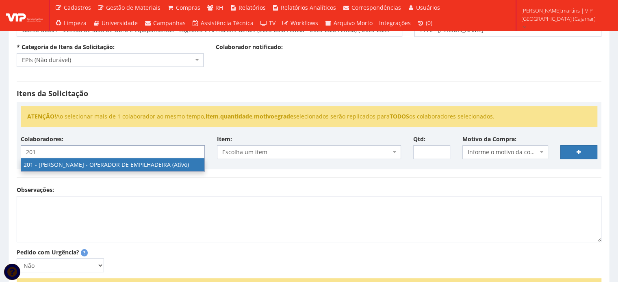
type input "201"
select select "4117"
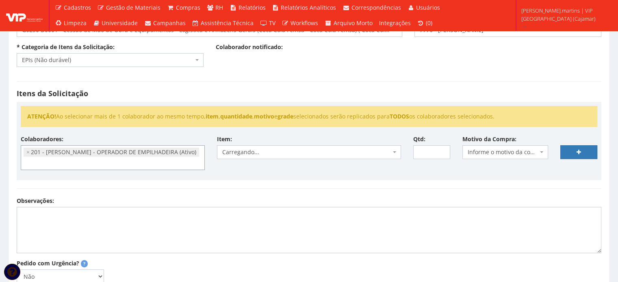
scroll to position [180, 0]
click at [488, 148] on span "Informe o motivo da compra" at bounding box center [503, 152] width 71 height 8
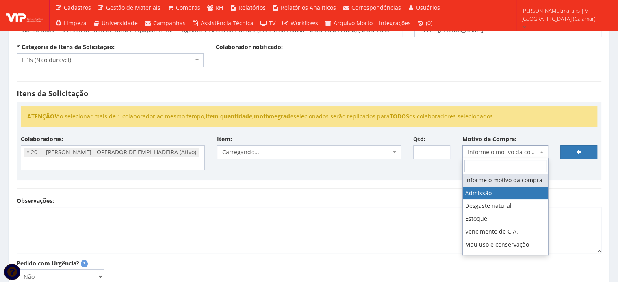
select select "1"
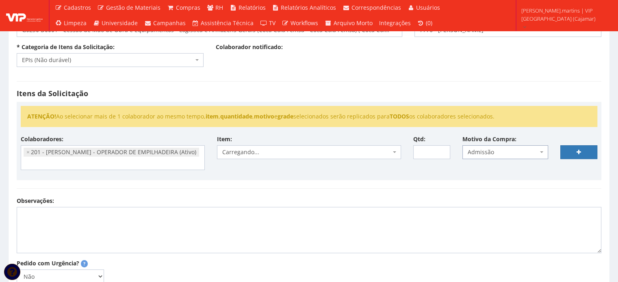
click at [378, 151] on span "Carregando..." at bounding box center [306, 152] width 169 height 8
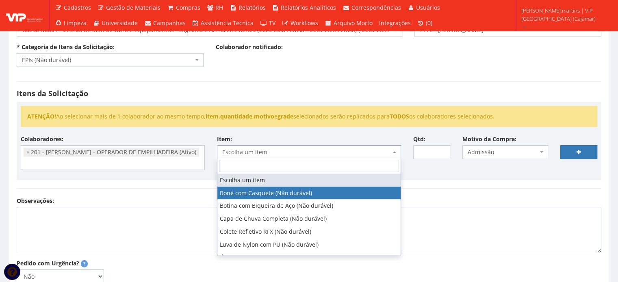
select select "41"
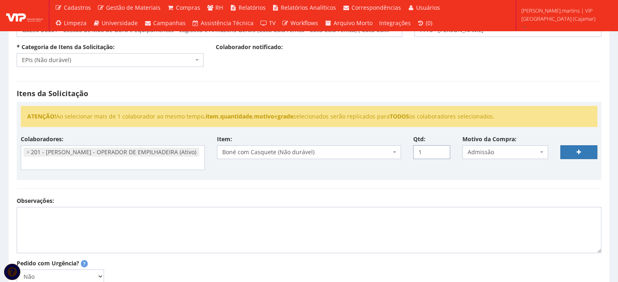
drag, startPoint x: 443, startPoint y: 150, endPoint x: 456, endPoint y: 153, distance: 13.5
type input "1"
click at [443, 150] on input "1" at bounding box center [431, 152] width 37 height 14
click at [572, 153] on link at bounding box center [578, 152] width 37 height 14
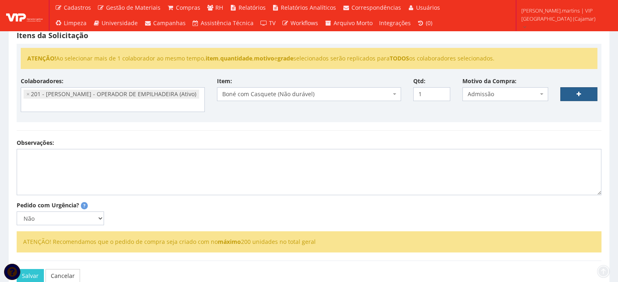
scroll to position [163, 0]
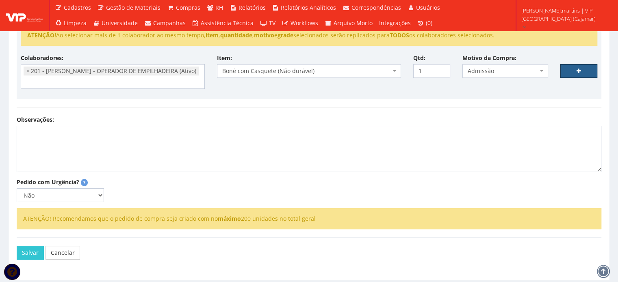
select select
type input "0"
select select
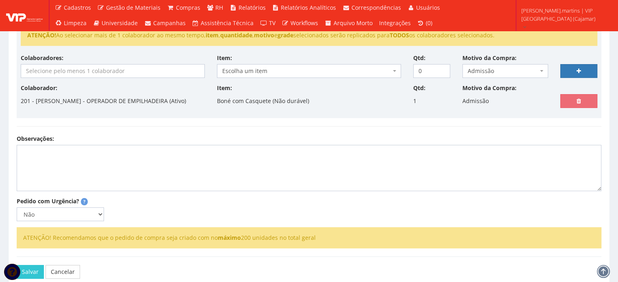
click at [155, 78] on div "Colaboradores: 76 - ADRIANO SILVA ARAUJO - OPERADOR DE EMPILHADEIRA (Ativo) 191…" at bounding box center [309, 69] width 589 height 30
click at [127, 73] on input "search" at bounding box center [112, 71] width 183 height 13
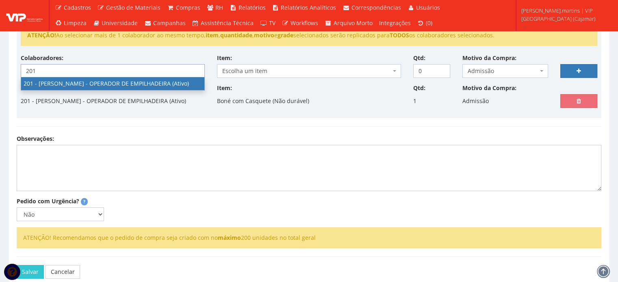
type input "201"
select select "4117"
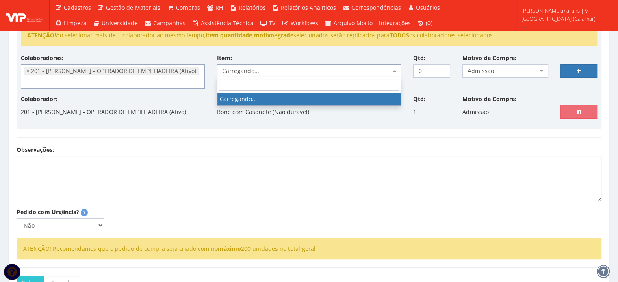
click at [272, 69] on span "Carregando..." at bounding box center [306, 71] width 169 height 8
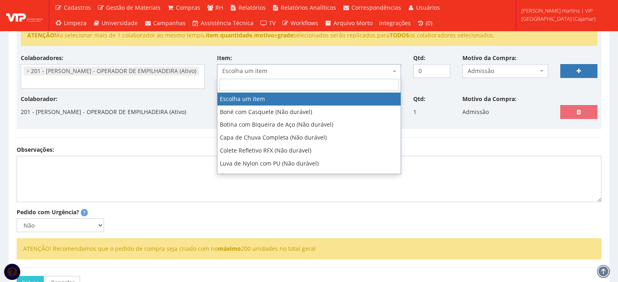
click at [272, 69] on span "Escolha um item" at bounding box center [306, 71] width 169 height 8
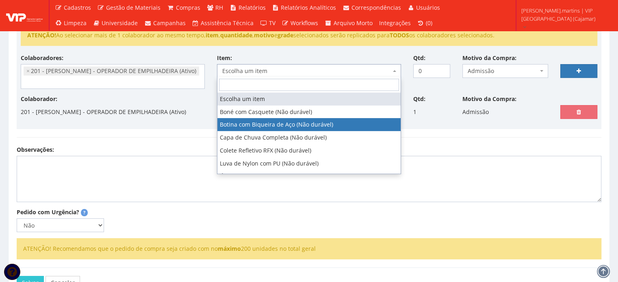
select select "46"
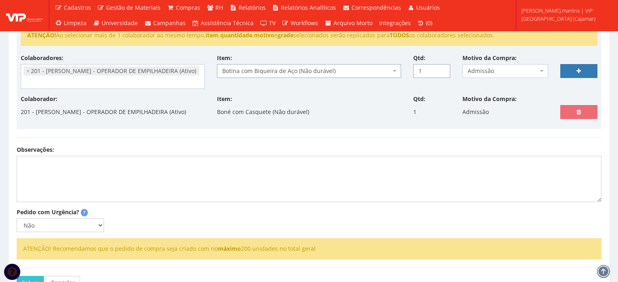
drag, startPoint x: 442, startPoint y: 67, endPoint x: 448, endPoint y: 66, distance: 5.7
type input "1"
click at [442, 67] on input "1" at bounding box center [431, 71] width 37 height 14
click at [566, 68] on link at bounding box center [578, 71] width 37 height 14
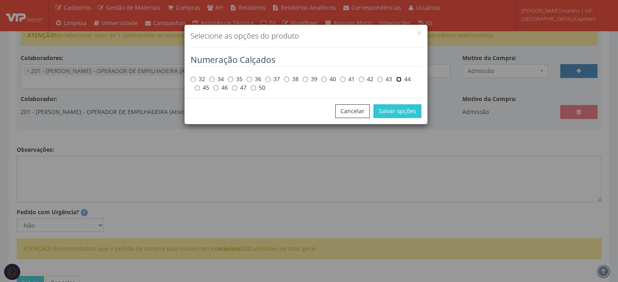
click at [400, 81] on input "44" at bounding box center [398, 79] width 5 height 5
radio input "true"
click at [403, 111] on button "Salvar opções" at bounding box center [397, 111] width 48 height 14
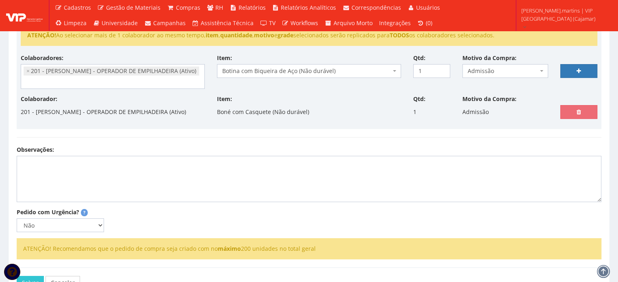
select select
type input "0"
select select
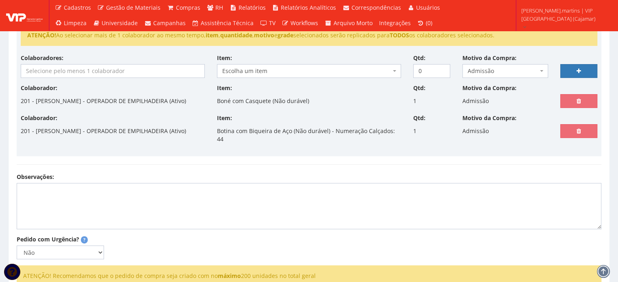
click at [124, 73] on input "search" at bounding box center [112, 71] width 183 height 13
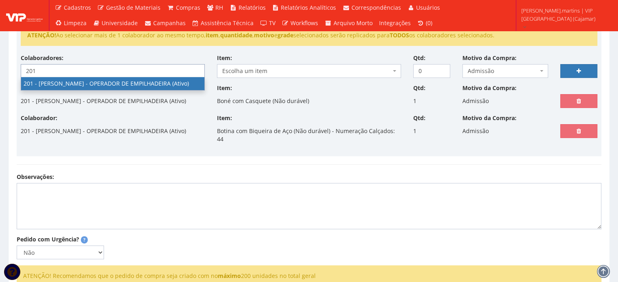
type input "201"
select select "4117"
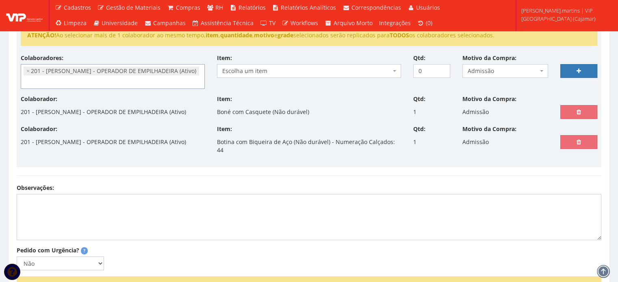
click at [275, 71] on span "Escolha um item" at bounding box center [306, 71] width 169 height 8
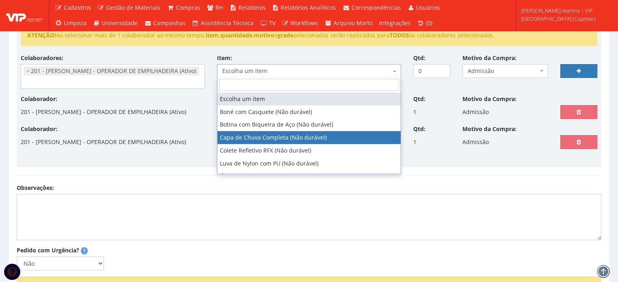
select select "78"
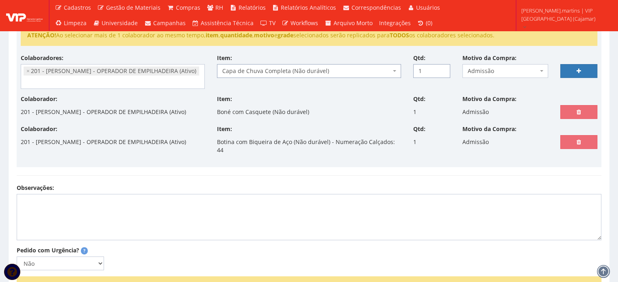
drag, startPoint x: 440, startPoint y: 68, endPoint x: 449, endPoint y: 68, distance: 8.1
type input "1"
click at [440, 68] on input "1" at bounding box center [431, 71] width 37 height 14
click at [572, 72] on link at bounding box center [578, 71] width 37 height 14
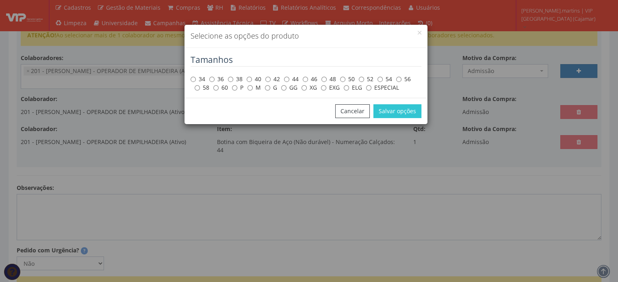
click at [307, 87] on label "XG" at bounding box center [308, 88] width 15 height 8
click at [307, 87] on input "XG" at bounding box center [303, 87] width 5 height 5
radio input "true"
click at [384, 110] on button "Salvar opções" at bounding box center [397, 111] width 48 height 14
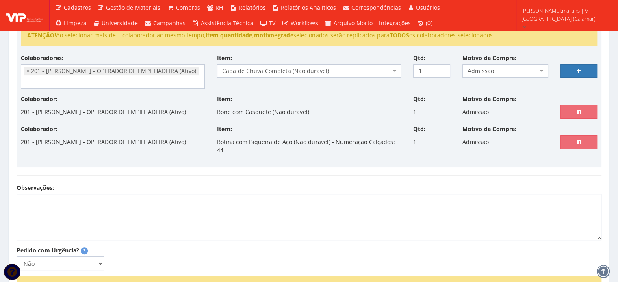
select select
type input "0"
select select
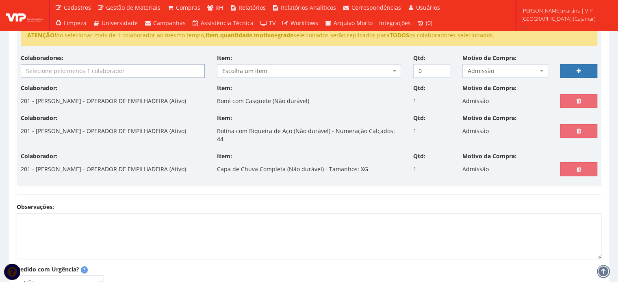
click at [132, 75] on input "search" at bounding box center [112, 71] width 183 height 13
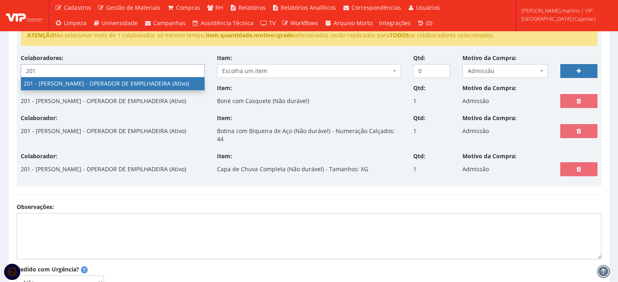
type input "201"
select select "4117"
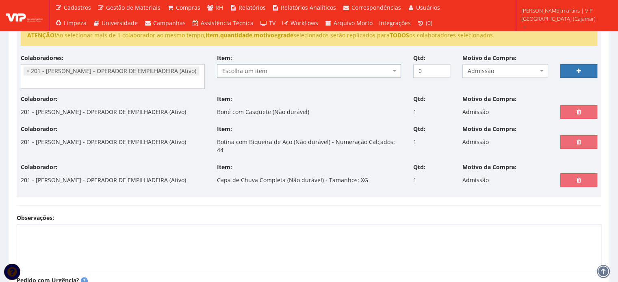
click at [266, 67] on span "Escolha um item" at bounding box center [306, 71] width 169 height 8
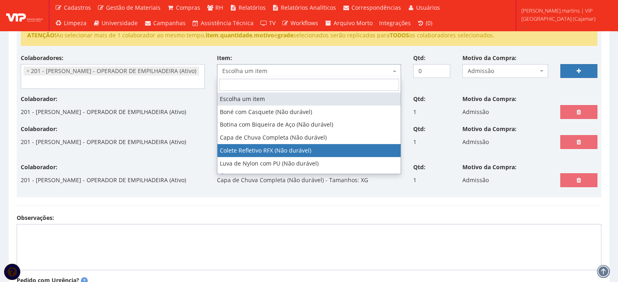
select select "104"
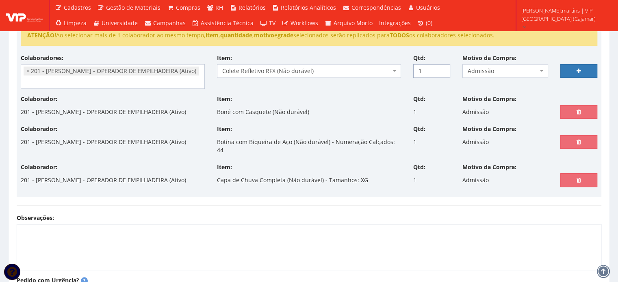
type input "1"
click at [444, 67] on input "1" at bounding box center [431, 71] width 37 height 14
click at [571, 71] on link at bounding box center [578, 71] width 37 height 14
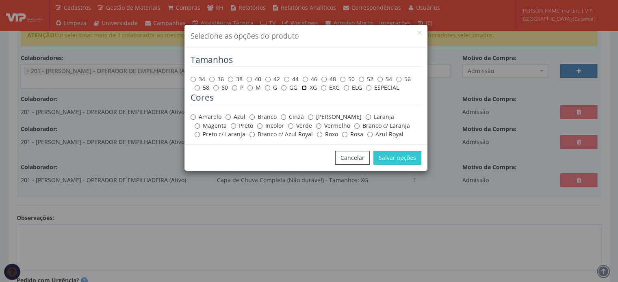
click at [303, 90] on input "XG" at bounding box center [303, 87] width 5 height 5
radio input "true"
click at [209, 119] on label "Amarelo" at bounding box center [206, 117] width 31 height 8
click at [196, 119] on input "Amarelo" at bounding box center [193, 117] width 5 height 5
radio input "true"
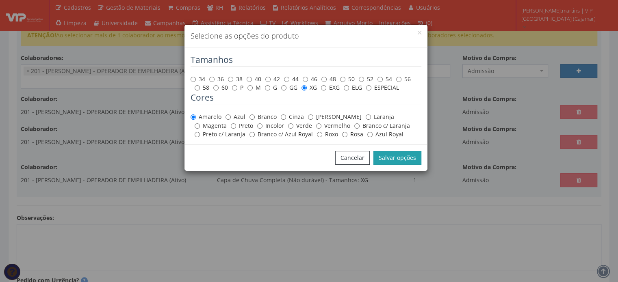
click at [392, 160] on button "Salvar opções" at bounding box center [397, 158] width 48 height 14
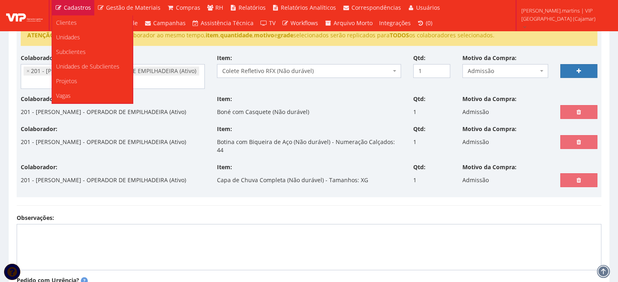
select select
type input "0"
select select
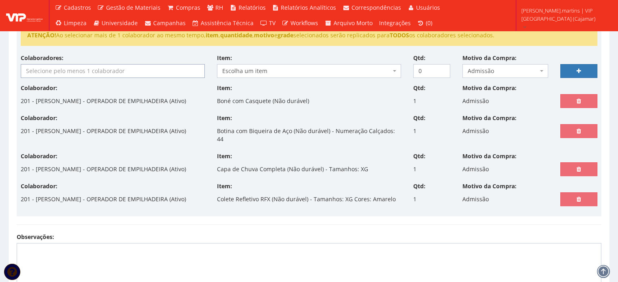
click at [150, 72] on input "search" at bounding box center [112, 71] width 183 height 13
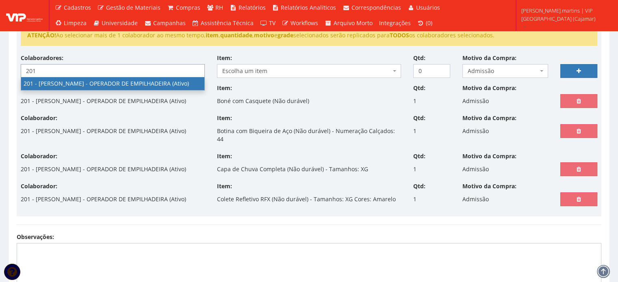
type input "201"
select select "4117"
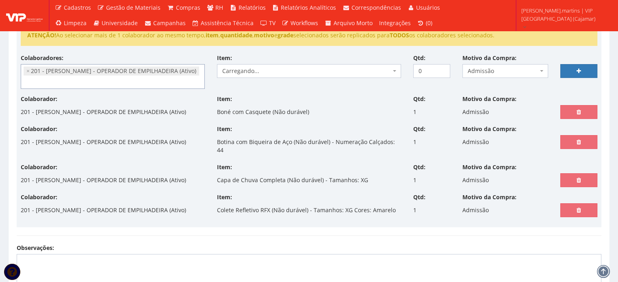
click at [263, 74] on span "Carregando..." at bounding box center [306, 71] width 169 height 8
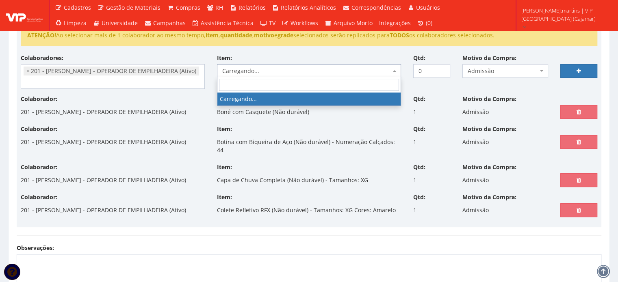
click at [263, 74] on span "Carregando..." at bounding box center [306, 71] width 169 height 8
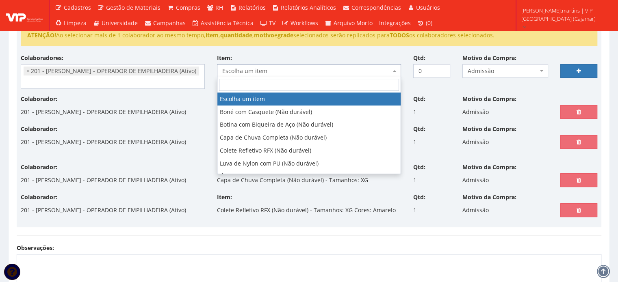
click at [263, 74] on span "Escolha um item" at bounding box center [306, 71] width 169 height 8
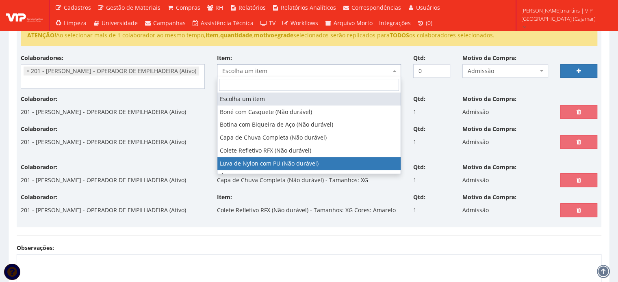
select select "216"
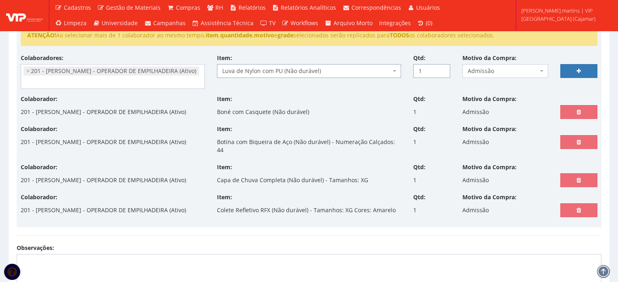
click at [440, 69] on input "1" at bounding box center [431, 71] width 37 height 14
click at [440, 69] on input "2" at bounding box center [431, 71] width 37 height 14
type input "3"
click at [440, 69] on input "3" at bounding box center [431, 71] width 37 height 14
click at [569, 70] on link at bounding box center [578, 71] width 37 height 14
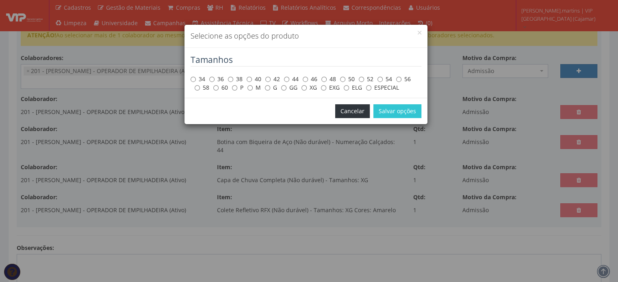
click at [351, 112] on button "Cancelar" at bounding box center [352, 111] width 35 height 14
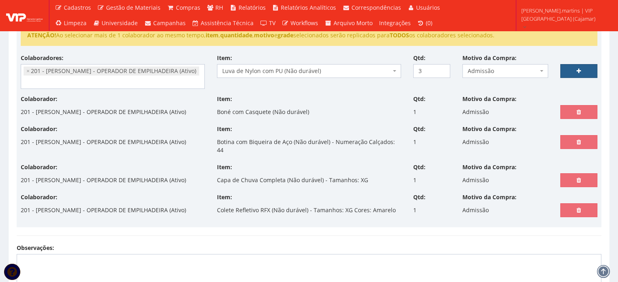
click at [571, 72] on link at bounding box center [578, 71] width 37 height 14
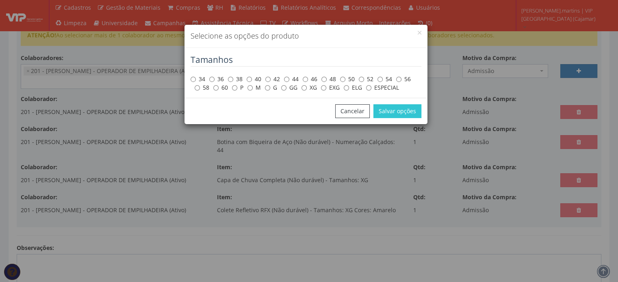
click at [270, 86] on label "G" at bounding box center [271, 88] width 12 height 8
click at [270, 86] on input "G" at bounding box center [267, 87] width 5 height 5
radio input "true"
click at [384, 111] on button "Salvar opções" at bounding box center [397, 111] width 48 height 14
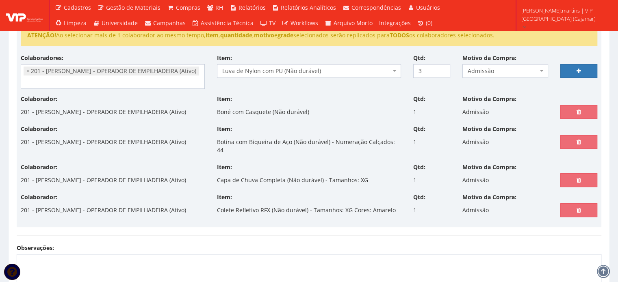
select select
type input "0"
select select
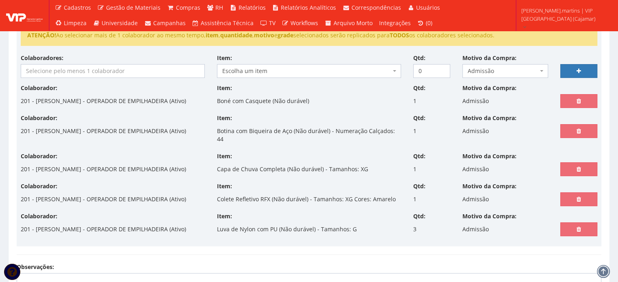
click at [145, 72] on input "search" at bounding box center [112, 71] width 183 height 13
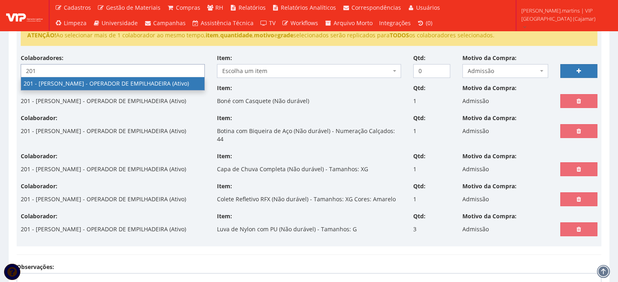
type input "201"
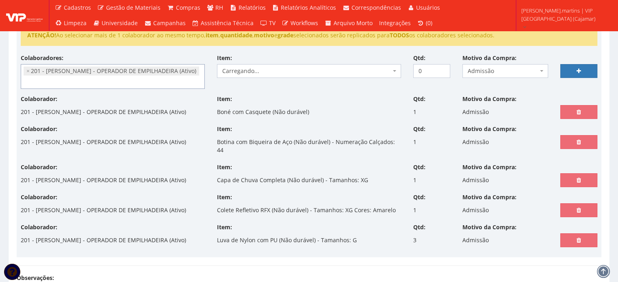
select select "4117"
click at [272, 71] on span "Carregando..." at bounding box center [306, 71] width 169 height 8
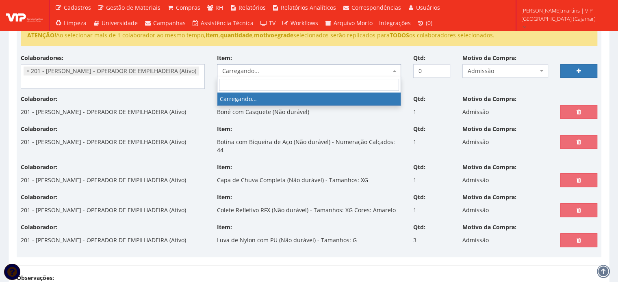
click at [272, 71] on span "Carregando..." at bounding box center [306, 71] width 169 height 8
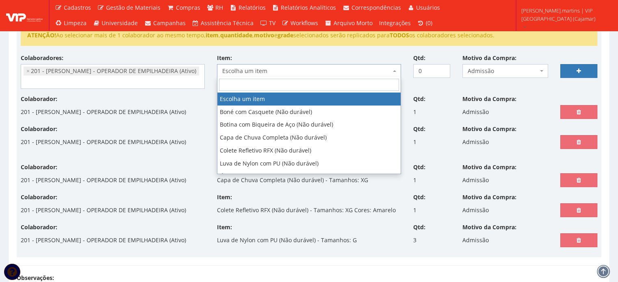
click at [266, 71] on span "Escolha um item" at bounding box center [306, 71] width 169 height 8
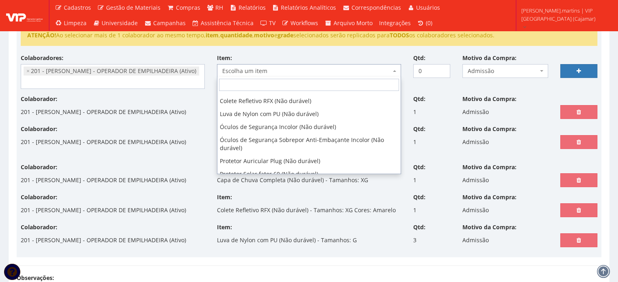
scroll to position [54, 0]
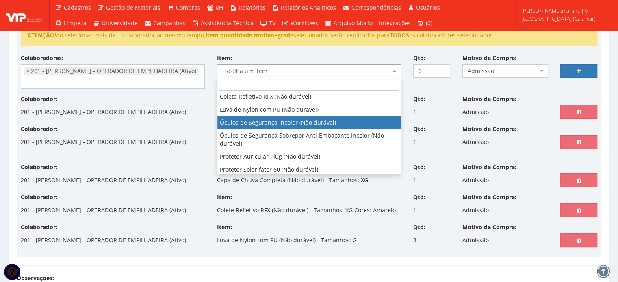
select select "246"
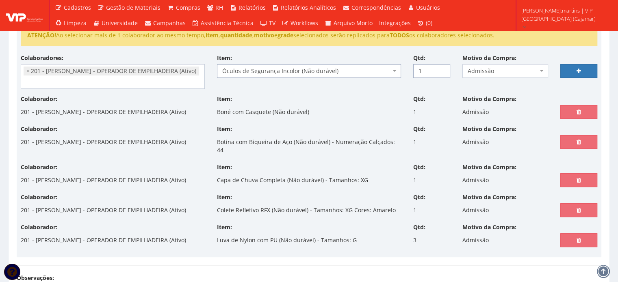
type input "1"
click at [443, 68] on input "1" at bounding box center [431, 71] width 37 height 14
click at [574, 70] on link at bounding box center [578, 71] width 37 height 14
select select
type input "0"
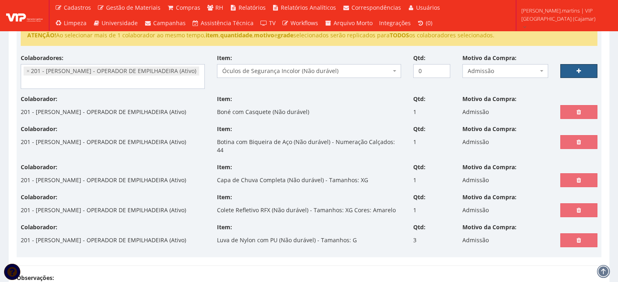
select select
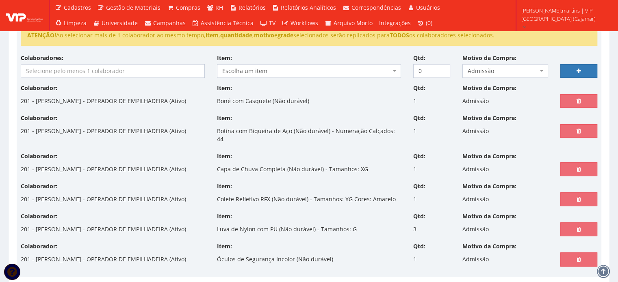
click at [101, 72] on input "search" at bounding box center [112, 71] width 183 height 13
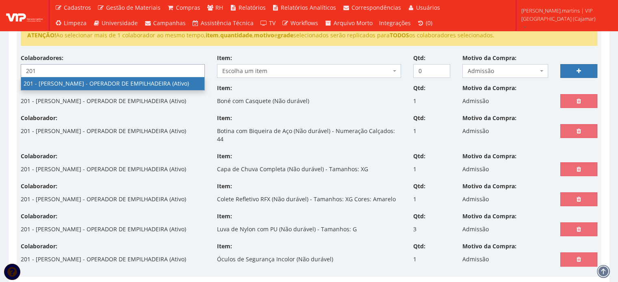
type input "201"
select select "4117"
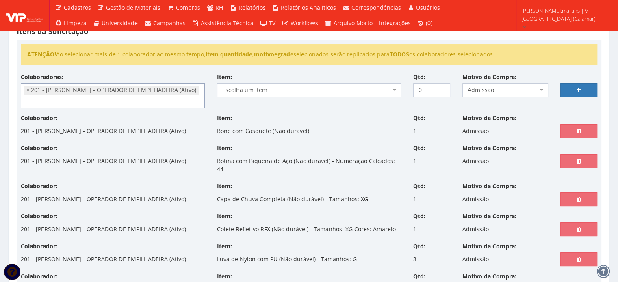
scroll to position [135, 0]
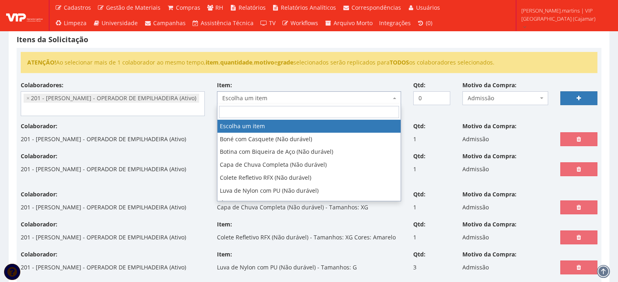
click at [325, 99] on span "Escolha um item" at bounding box center [306, 98] width 169 height 8
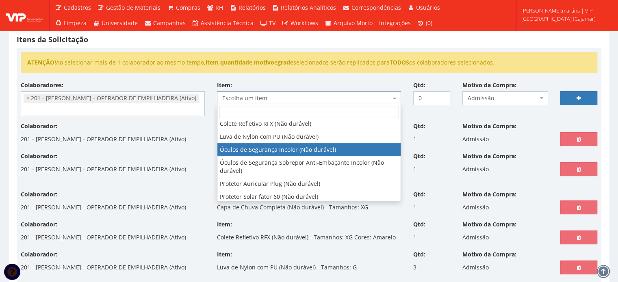
scroll to position [57, 0]
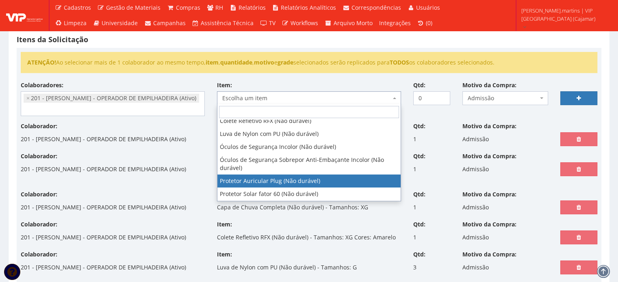
select select "292"
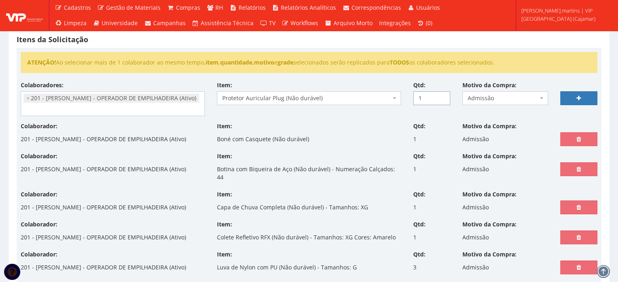
click at [442, 95] on input "1" at bounding box center [431, 98] width 37 height 14
click at [442, 95] on input "2" at bounding box center [431, 98] width 37 height 14
type input "3"
click at [442, 95] on input "3" at bounding box center [431, 98] width 37 height 14
click at [573, 94] on link at bounding box center [578, 98] width 37 height 14
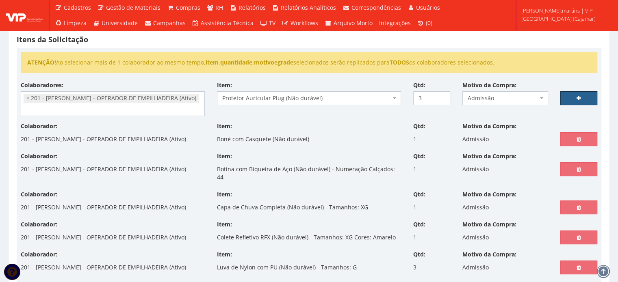
select select
type input "0"
select select
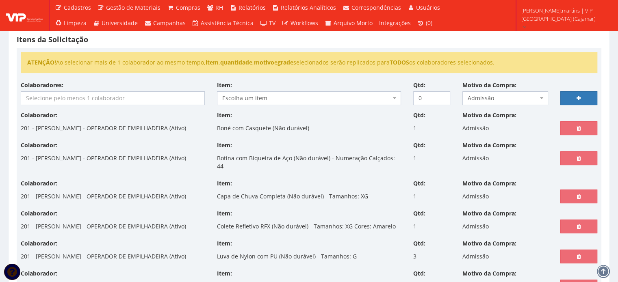
click at [171, 98] on input "search" at bounding box center [112, 98] width 183 height 13
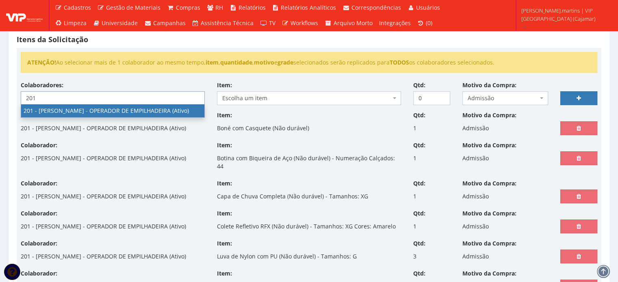
type input "201"
select select "4117"
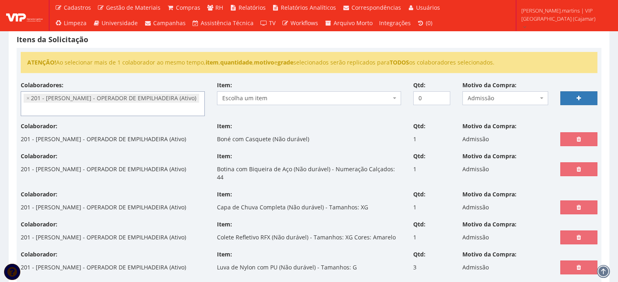
click at [245, 97] on span "Escolha um item" at bounding box center [306, 98] width 169 height 8
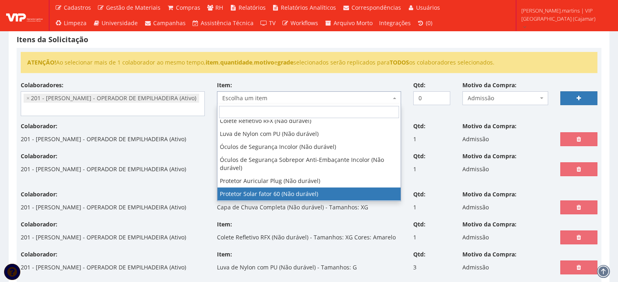
select select "1779"
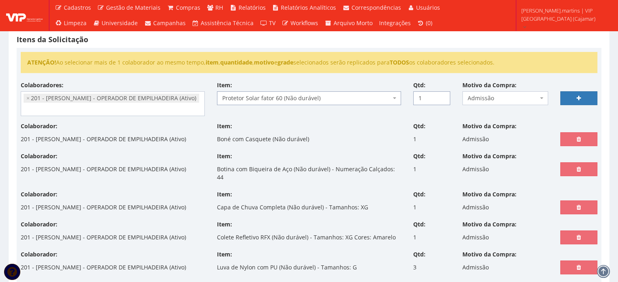
drag, startPoint x: 442, startPoint y: 94, endPoint x: 462, endPoint y: 94, distance: 19.5
type input "1"
click at [442, 94] on input "1" at bounding box center [431, 98] width 37 height 14
click at [568, 98] on link at bounding box center [578, 98] width 37 height 14
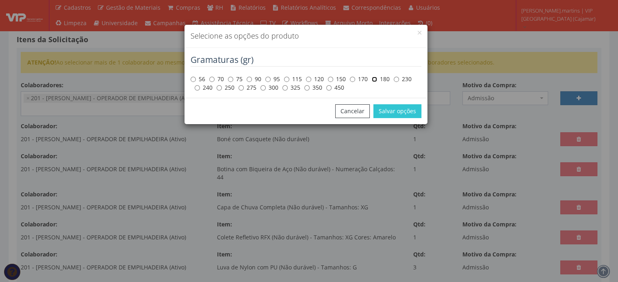
drag, startPoint x: 373, startPoint y: 77, endPoint x: 377, endPoint y: 96, distance: 19.5
click at [373, 77] on input "180" at bounding box center [374, 79] width 5 height 5
radio input "true"
click at [384, 113] on button "Salvar opções" at bounding box center [397, 111] width 48 height 14
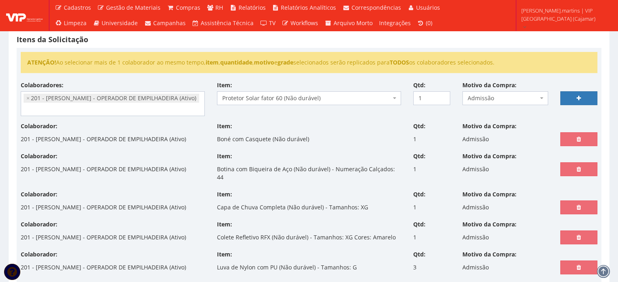
select select
type input "0"
select select
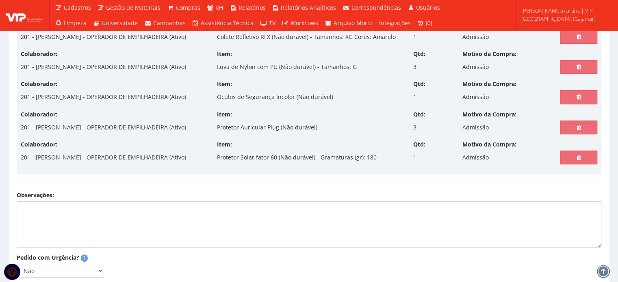
scroll to position [433, 0]
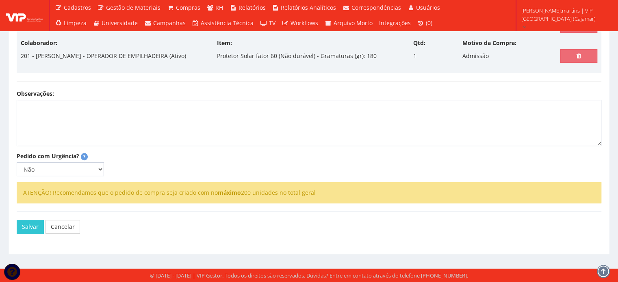
click at [85, 176] on div "Pedido com Urgência? ? Não Sim" at bounding box center [61, 164] width 100 height 24
click at [94, 176] on select "Não Sim" at bounding box center [60, 170] width 87 height 14
select select "1"
click at [17, 176] on select "Não Sim" at bounding box center [60, 170] width 87 height 14
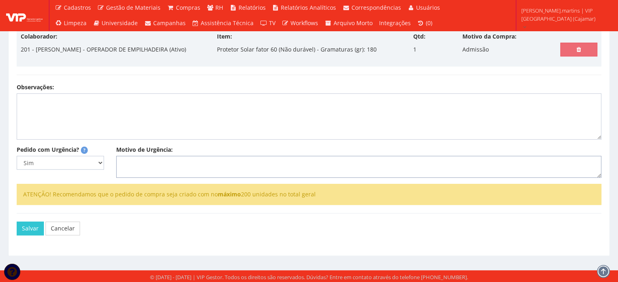
click at [134, 178] on textarea "Motivo de Urgência:" at bounding box center [358, 167] width 485 height 22
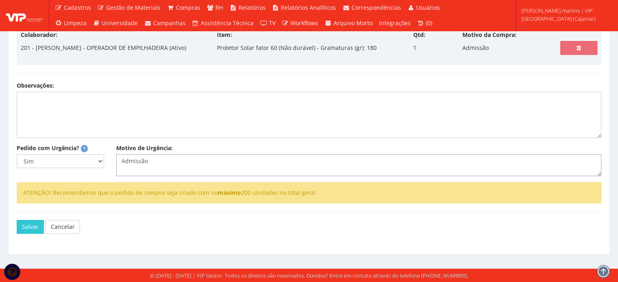
scroll to position [489, 0]
type textarea "Admissão"
click at [37, 230] on button "Salvar" at bounding box center [30, 227] width 27 height 14
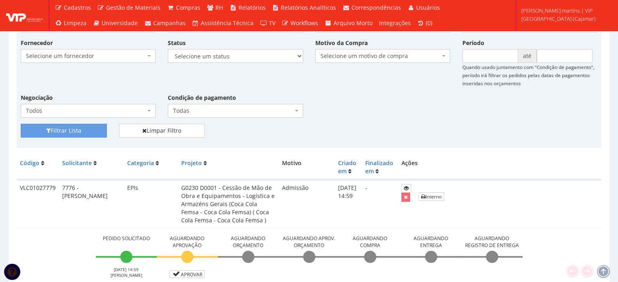
scroll to position [27, 0]
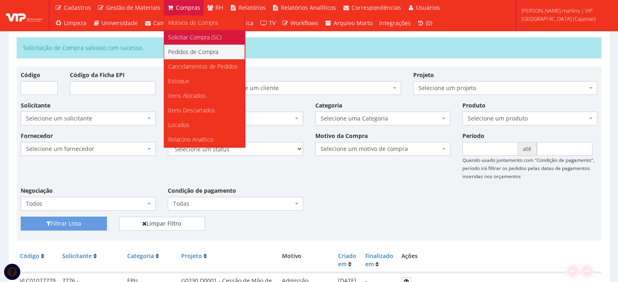
click at [175, 35] on span "Solicitar Compra (SC)" at bounding box center [194, 37] width 53 height 8
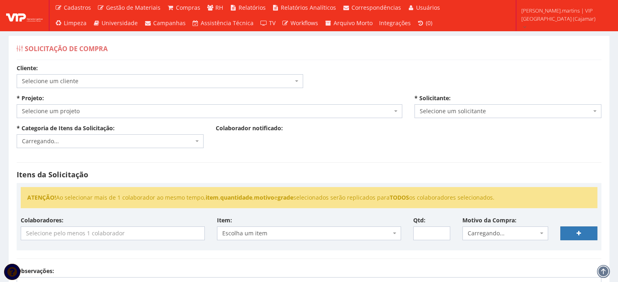
click at [135, 83] on span "Selecione um cliente" at bounding box center [157, 81] width 271 height 8
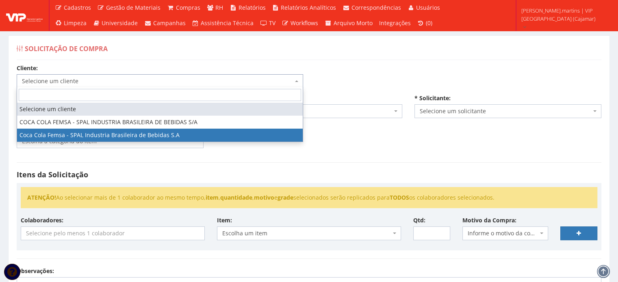
select select "51"
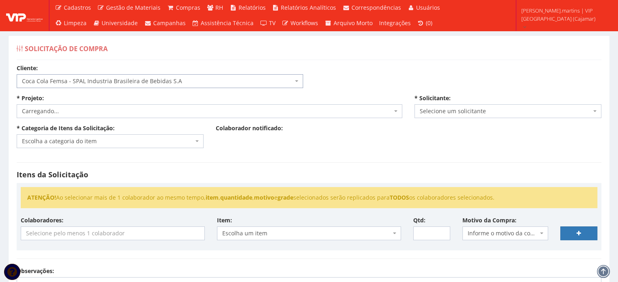
click at [107, 112] on span "Carregando..." at bounding box center [207, 111] width 370 height 8
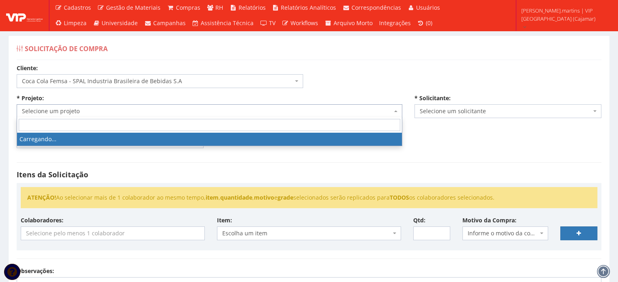
click at [107, 112] on span "Selecione um projeto" at bounding box center [207, 111] width 370 height 8
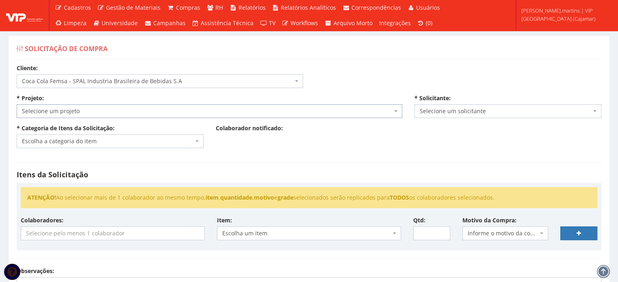
click at [107, 112] on span "Selecione um projeto" at bounding box center [207, 111] width 370 height 8
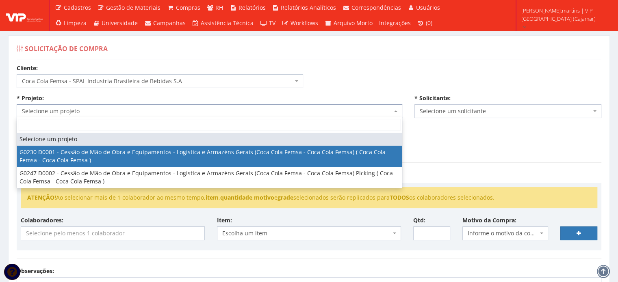
select select "230"
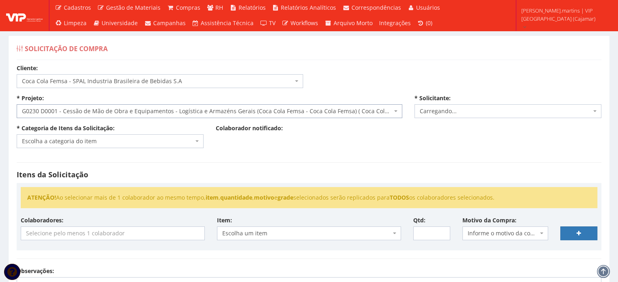
click at [98, 137] on span "Escolha a categoria do item" at bounding box center [107, 141] width 171 height 8
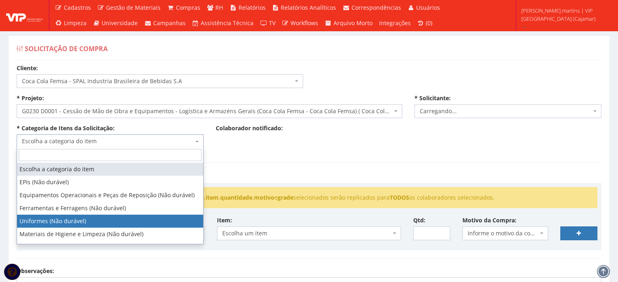
select select "4"
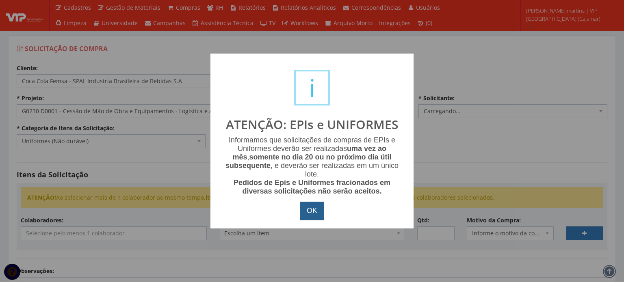
select select "2471"
click at [314, 210] on button "OK" at bounding box center [312, 211] width 24 height 19
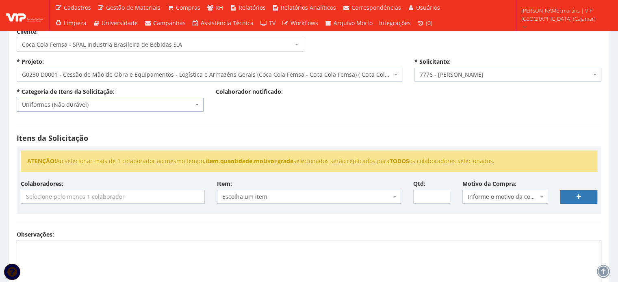
scroll to position [81, 0]
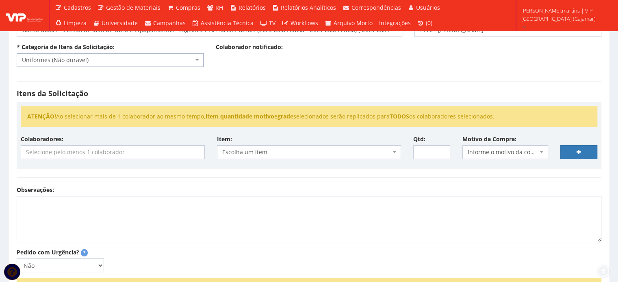
click at [161, 149] on input "search" at bounding box center [112, 152] width 183 height 13
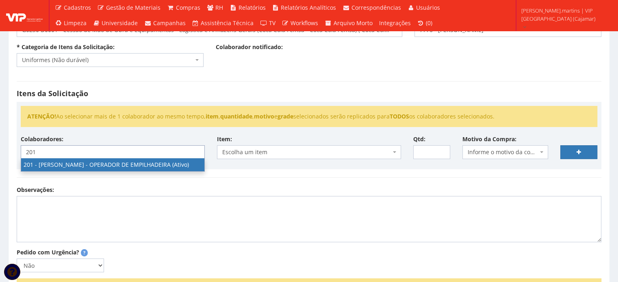
type input "201"
select select "4117"
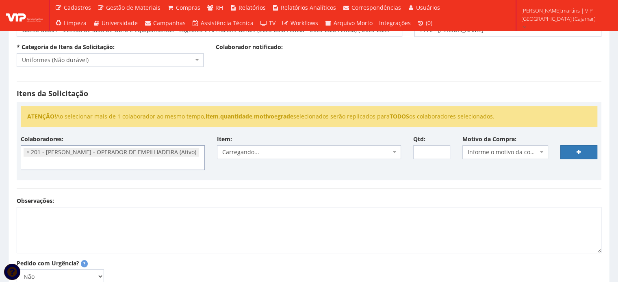
click at [488, 149] on span "Informe o motivo da compra" at bounding box center [503, 152] width 71 height 8
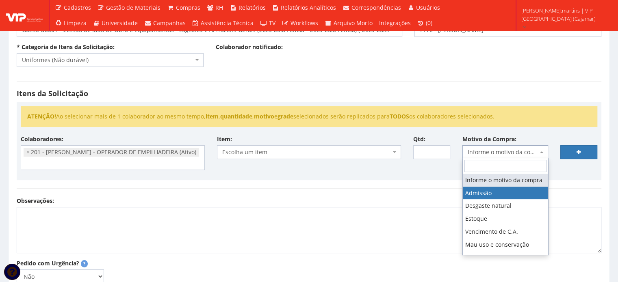
select select "1"
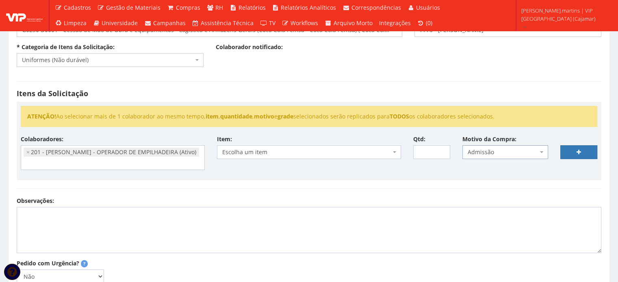
click at [369, 158] on body "Cadastros Clientes Unidades Subclientes Unidades de Subclientes Projetos Vagas …" at bounding box center [309, 154] width 618 height 471
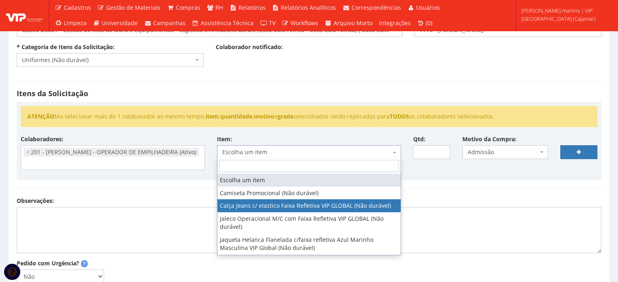
select select "2326"
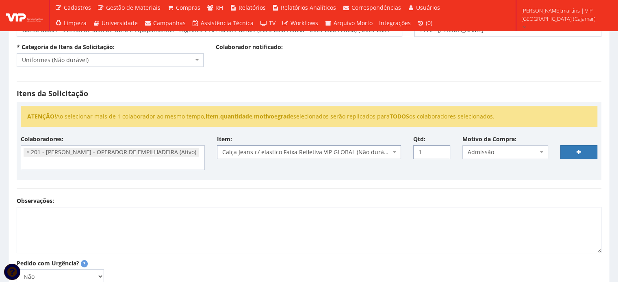
click at [440, 147] on input "1" at bounding box center [431, 152] width 37 height 14
drag, startPoint x: 440, startPoint y: 147, endPoint x: 445, endPoint y: 146, distance: 5.0
type input "2"
click at [440, 147] on input "2" at bounding box center [431, 152] width 37 height 14
click at [573, 149] on link at bounding box center [578, 152] width 37 height 14
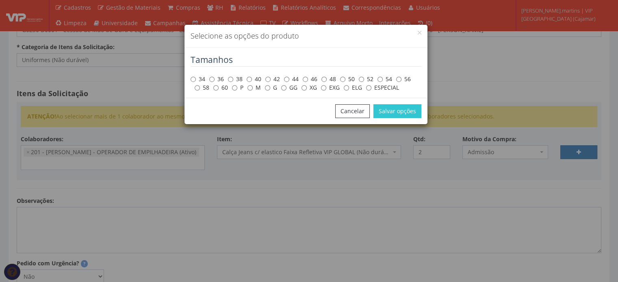
click at [307, 87] on label "XG" at bounding box center [308, 88] width 15 height 8
click at [304, 89] on input "XG" at bounding box center [303, 87] width 5 height 5
radio input "true"
click at [386, 113] on button "Salvar opções" at bounding box center [397, 111] width 48 height 14
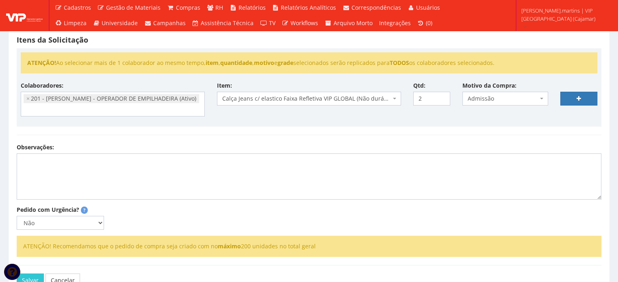
scroll to position [135, 0]
select select
type input "0"
select select
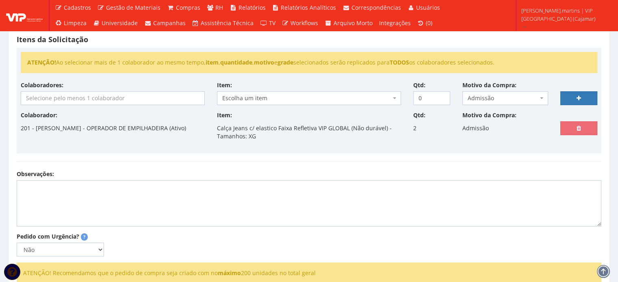
click at [157, 92] on input "search" at bounding box center [112, 98] width 183 height 13
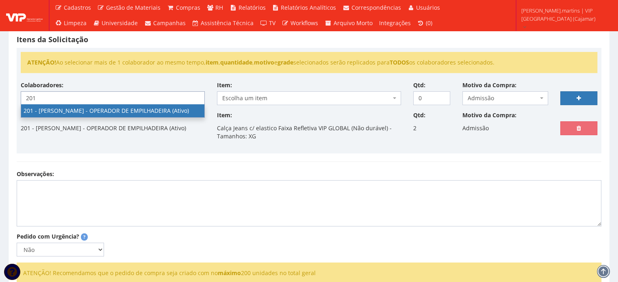
type input "201"
select select "4117"
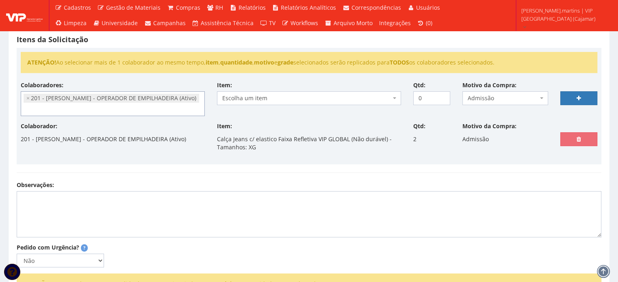
click at [289, 95] on span "Escolha um item" at bounding box center [306, 98] width 169 height 8
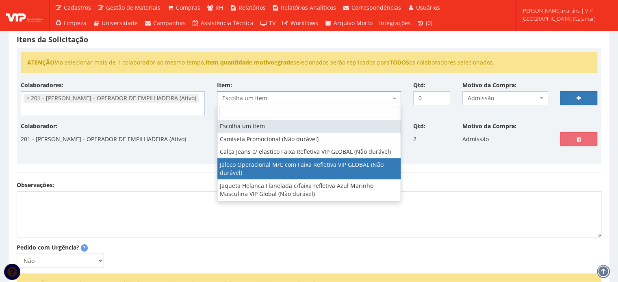
select select "2376"
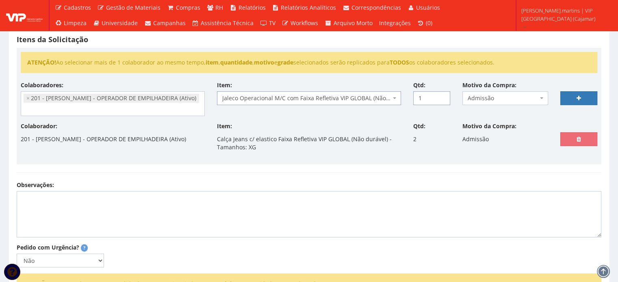
click at [443, 93] on input "1" at bounding box center [431, 98] width 37 height 14
type input "2"
click at [443, 93] on input "2" at bounding box center [431, 98] width 37 height 14
click at [570, 94] on link at bounding box center [578, 98] width 37 height 14
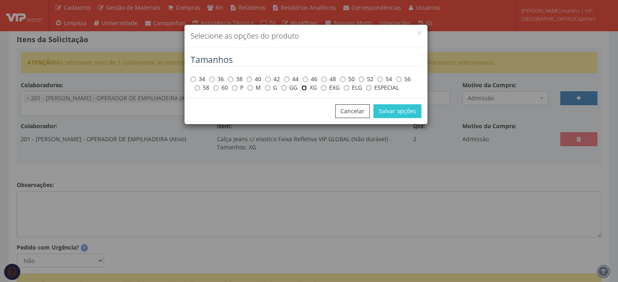
click at [305, 88] on input "XG" at bounding box center [303, 87] width 5 height 5
radio input "true"
click at [392, 117] on button "Salvar opções" at bounding box center [397, 111] width 48 height 14
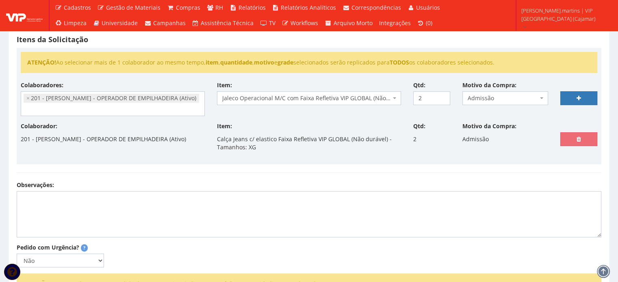
select select
type input "0"
select select
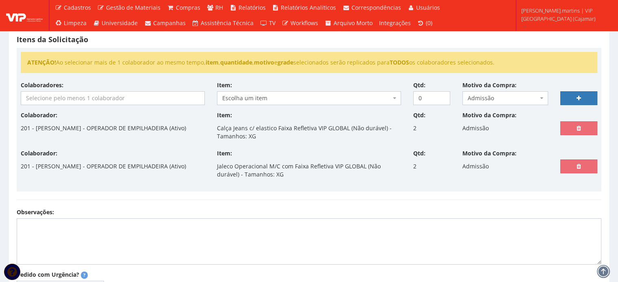
click at [91, 94] on input "search" at bounding box center [112, 98] width 183 height 13
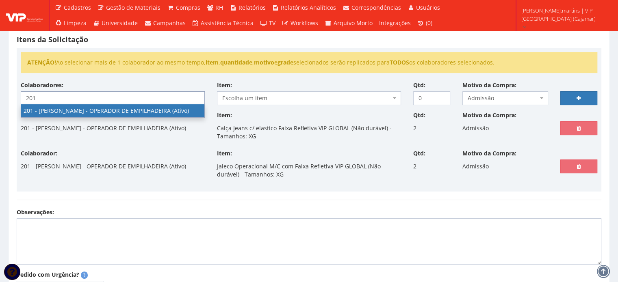
type input "201"
select select "4117"
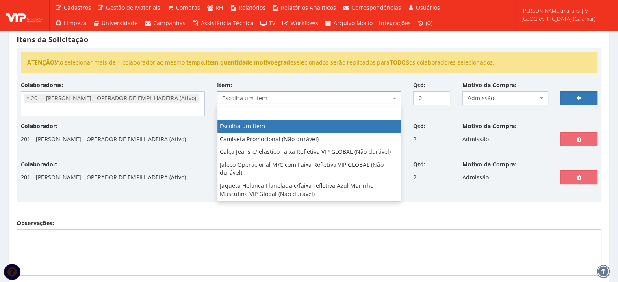
click at [262, 100] on span "Escolha um item" at bounding box center [306, 98] width 169 height 8
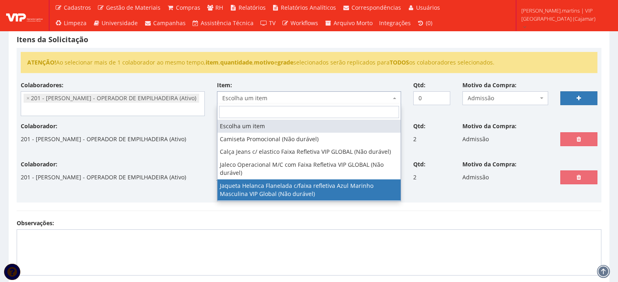
drag, startPoint x: 258, startPoint y: 191, endPoint x: 265, endPoint y: 187, distance: 8.2
select select "2843"
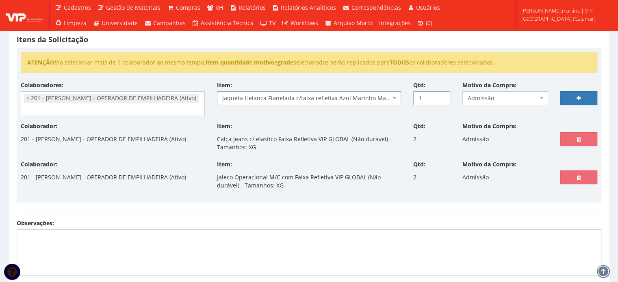
type input "1"
click at [442, 96] on input "1" at bounding box center [431, 98] width 37 height 14
click at [565, 99] on link at bounding box center [578, 98] width 37 height 14
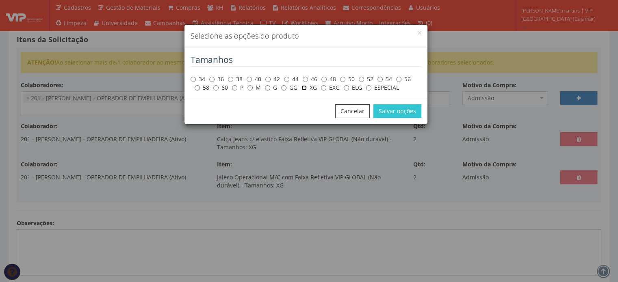
click at [304, 88] on input "XG" at bounding box center [303, 87] width 5 height 5
radio input "true"
click at [407, 110] on button "Salvar opções" at bounding box center [397, 111] width 48 height 14
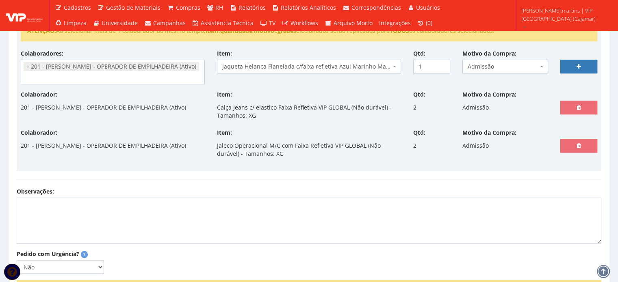
scroll to position [217, 0]
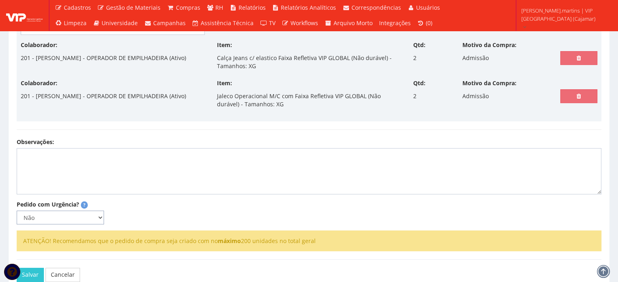
click at [74, 213] on select "Não Sim" at bounding box center [60, 218] width 87 height 14
select select "1"
click at [17, 211] on select "Não Sim" at bounding box center [60, 218] width 87 height 14
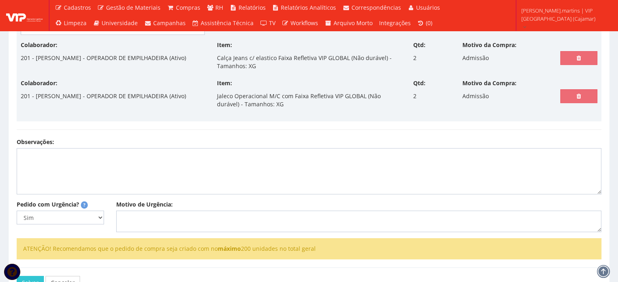
select select
type input "0"
select select
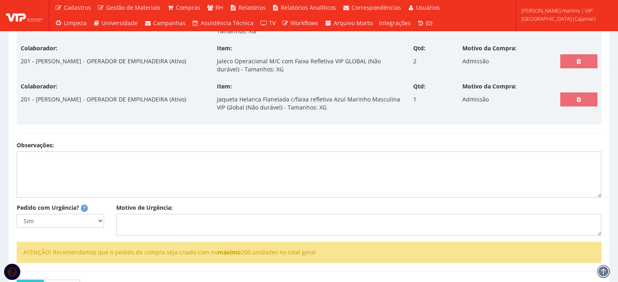
scroll to position [298, 0]
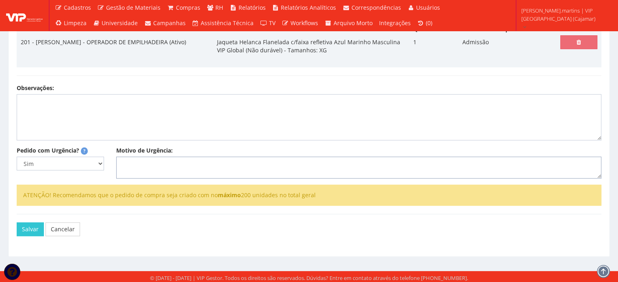
click at [138, 164] on textarea "Motivo de Urgência:" at bounding box center [358, 168] width 485 height 22
type textarea "admissão"
click at [27, 229] on button "Salvar" at bounding box center [30, 230] width 27 height 14
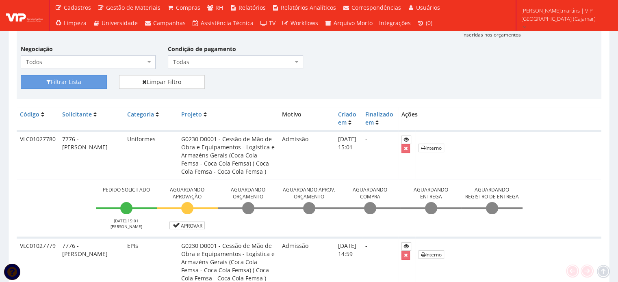
scroll to position [244, 0]
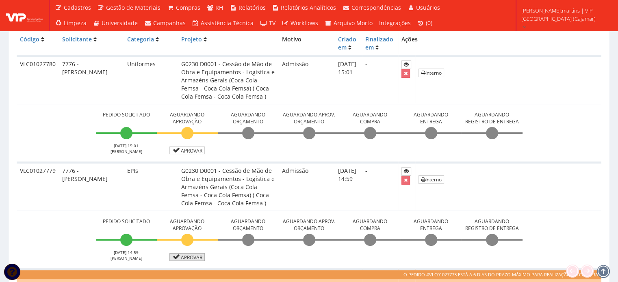
click at [186, 256] on link "Aprovar" at bounding box center [187, 258] width 36 height 8
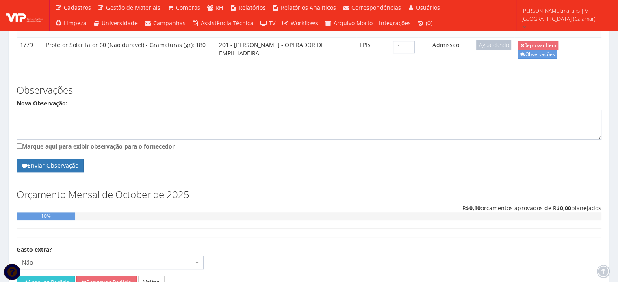
scroll to position [469, 0]
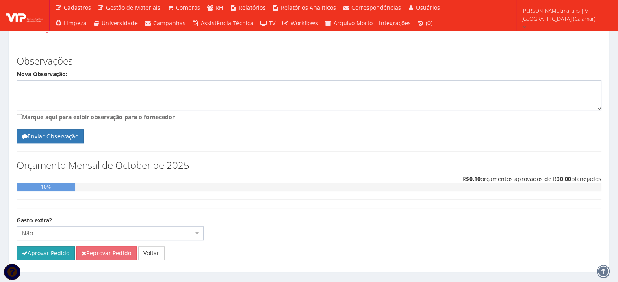
click at [37, 247] on button "Aprovar Pedido" at bounding box center [46, 254] width 58 height 14
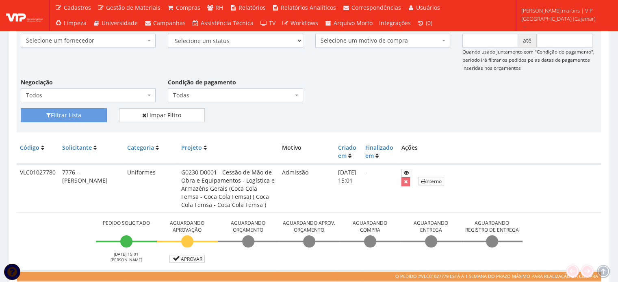
scroll to position [217, 0]
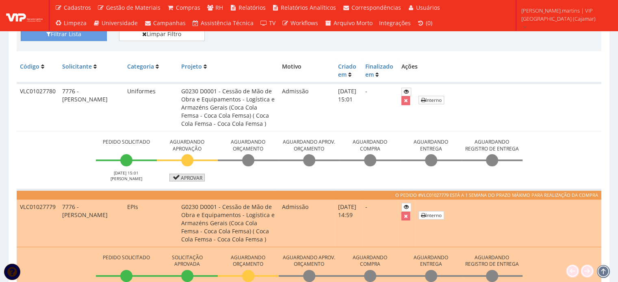
click at [190, 180] on link "Aprovar" at bounding box center [187, 178] width 36 height 8
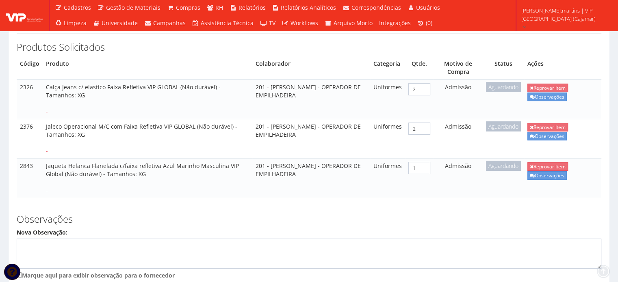
scroll to position [313, 0]
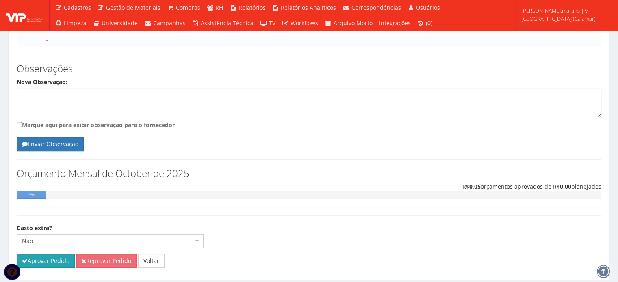
click at [50, 254] on button "Aprovar Pedido" at bounding box center [46, 261] width 58 height 14
